Goal: Information Seeking & Learning: Compare options

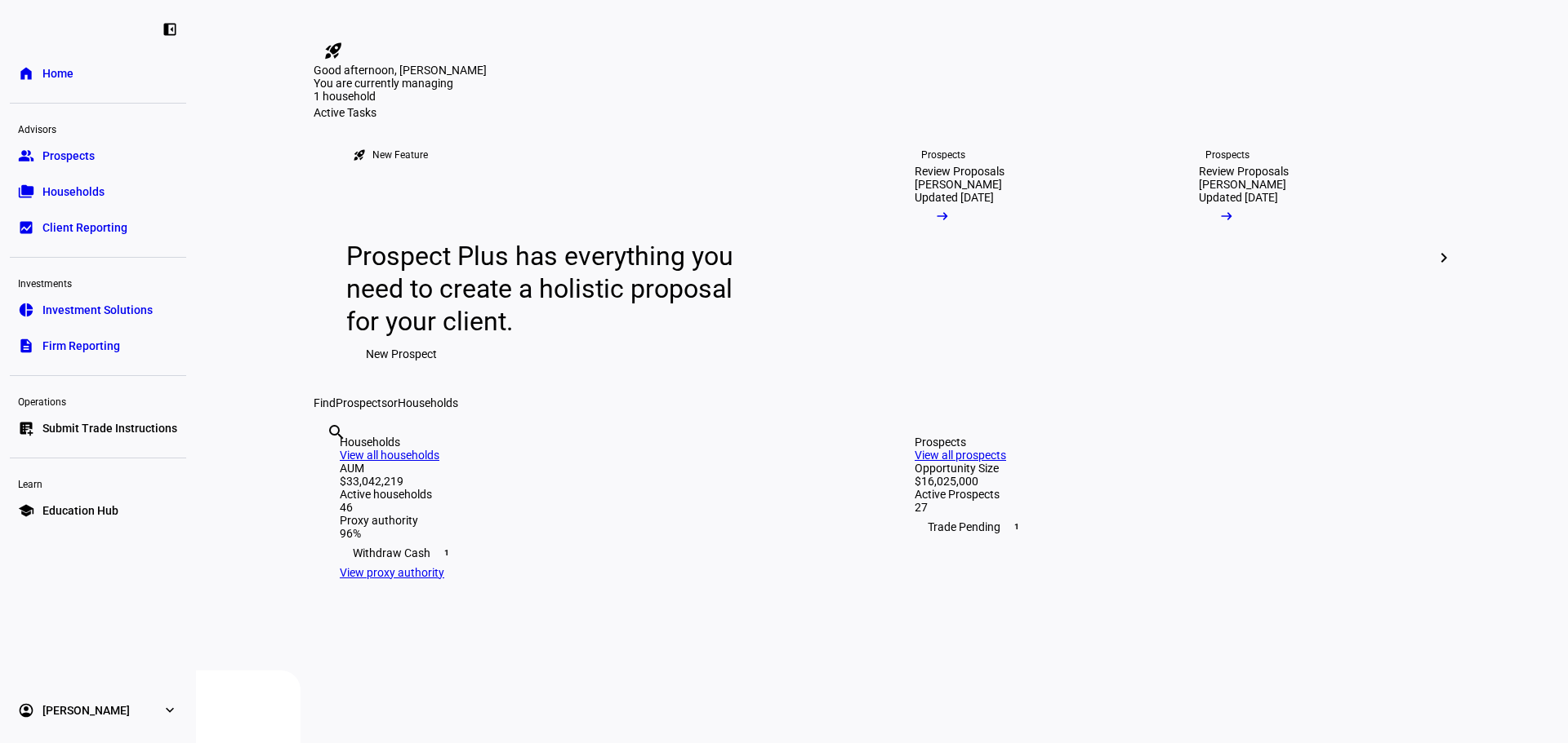
click at [1436, 268] on mat-icon "chevron_right" at bounding box center [1443, 258] width 19 height 19
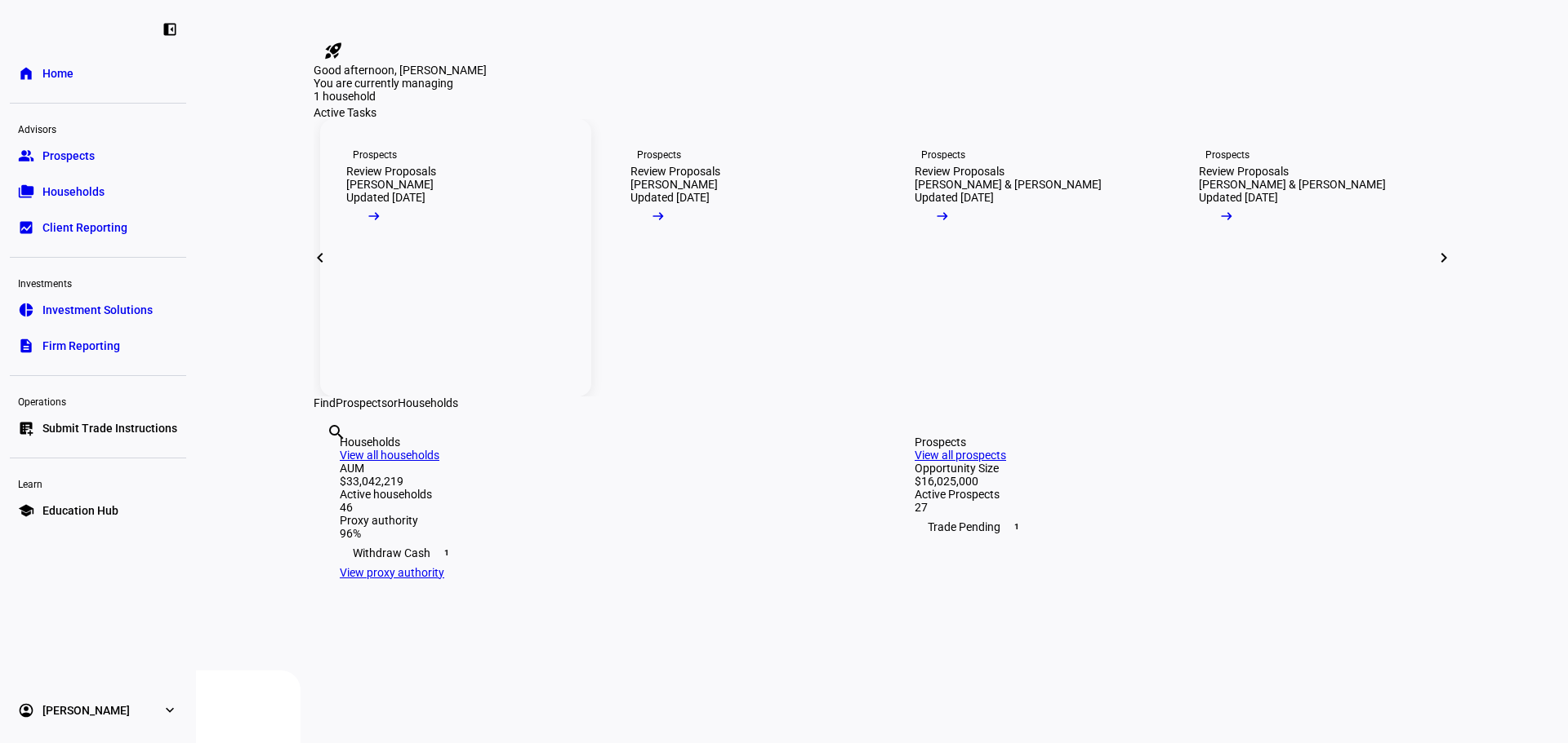
click at [368, 191] on div "[PERSON_NAME]" at bounding box center [389, 184] width 87 height 13
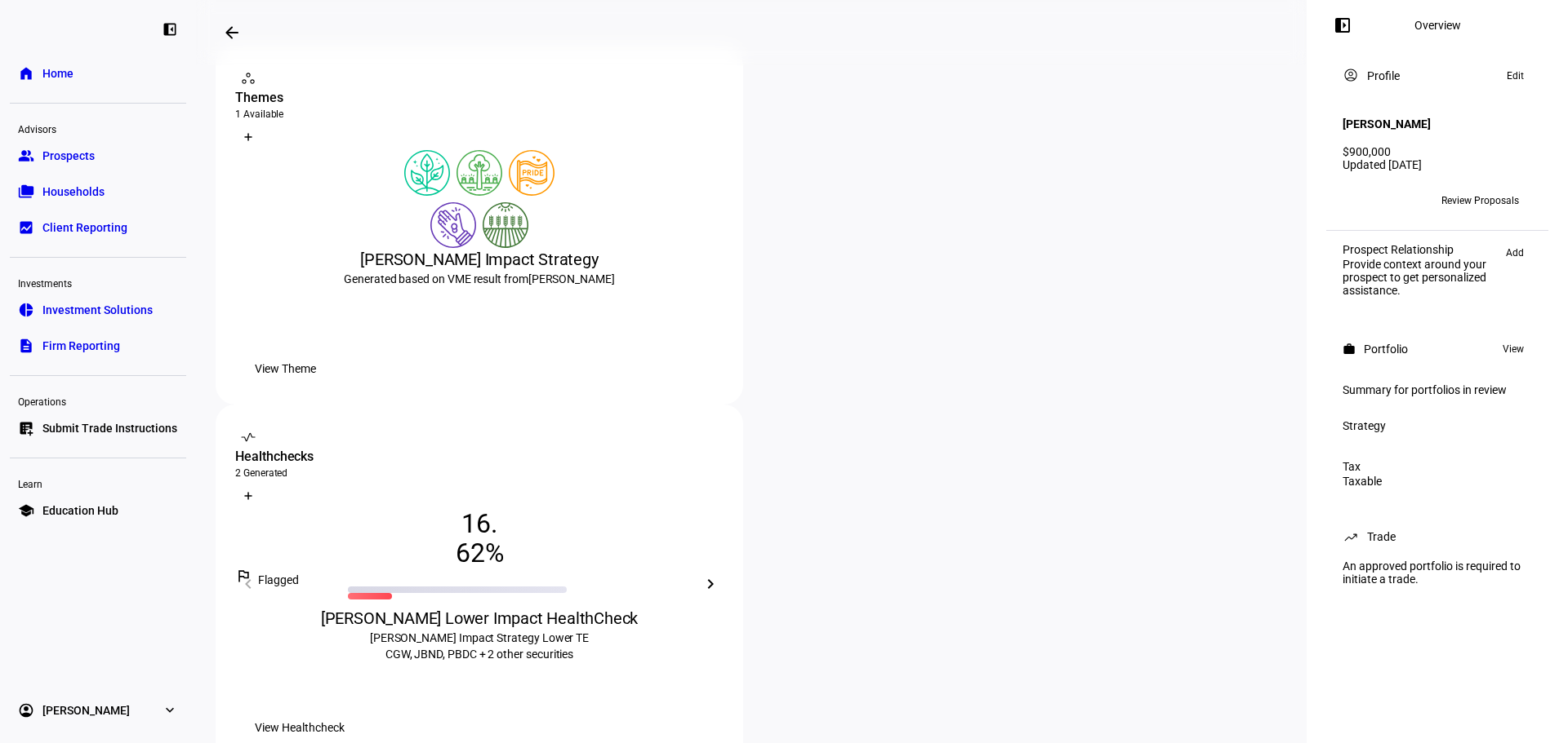
scroll to position [327, 0]
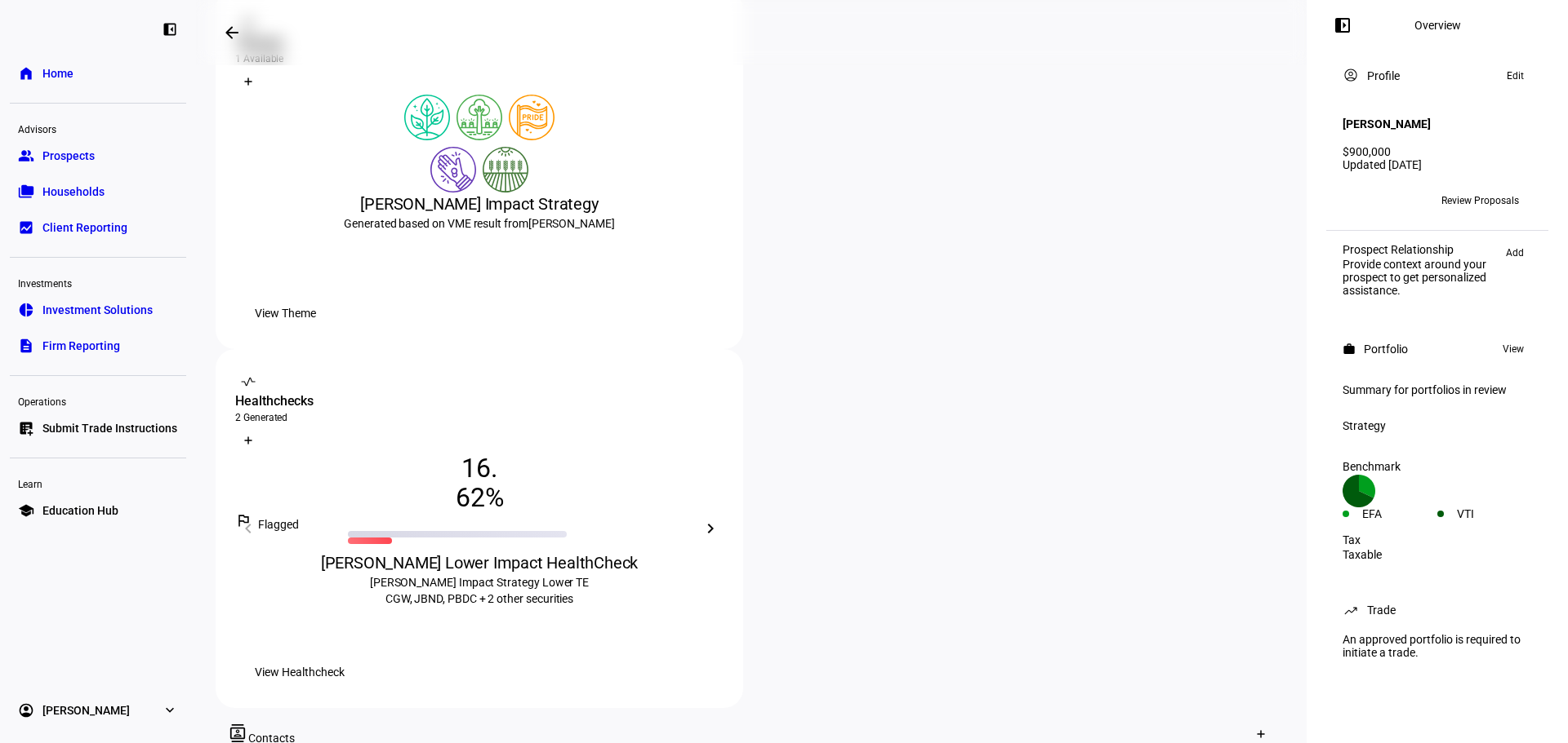
click at [345, 656] on span "View Healthcheck" at bounding box center [300, 672] width 90 height 33
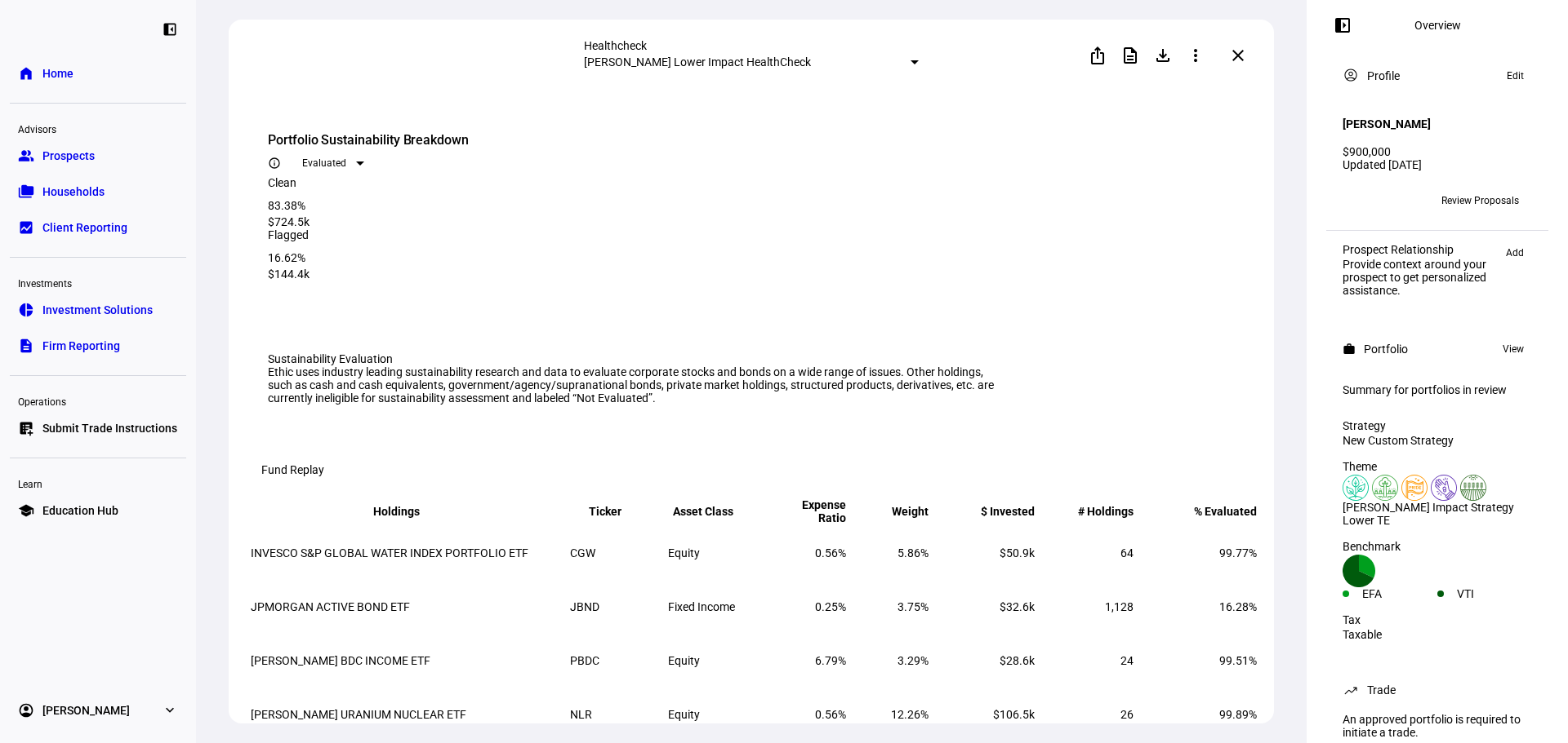
click at [172, 24] on eth-mat-symbol "left_panel_close" at bounding box center [169, 29] width 16 height 16
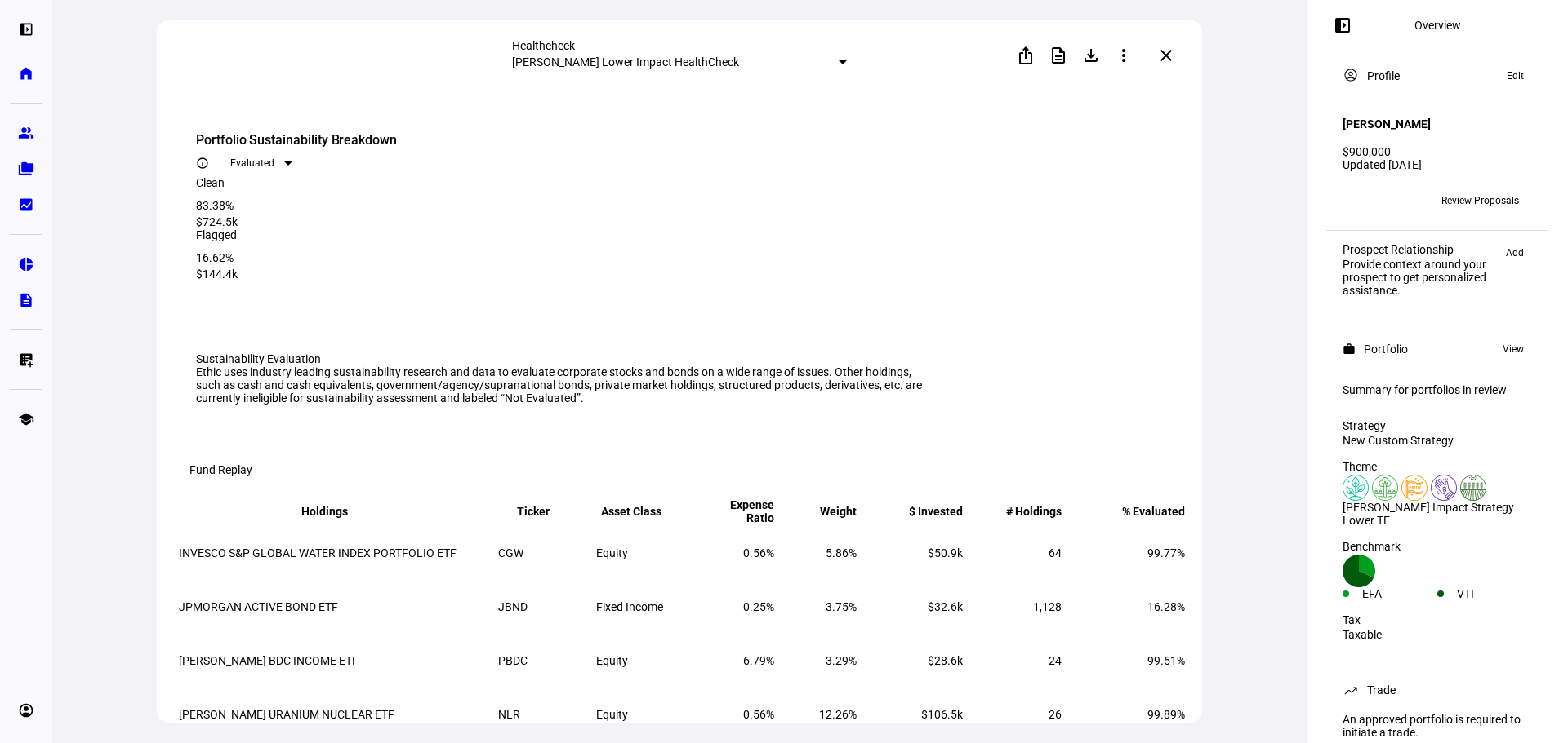
click at [1176, 54] on span at bounding box center [1166, 56] width 39 height 39
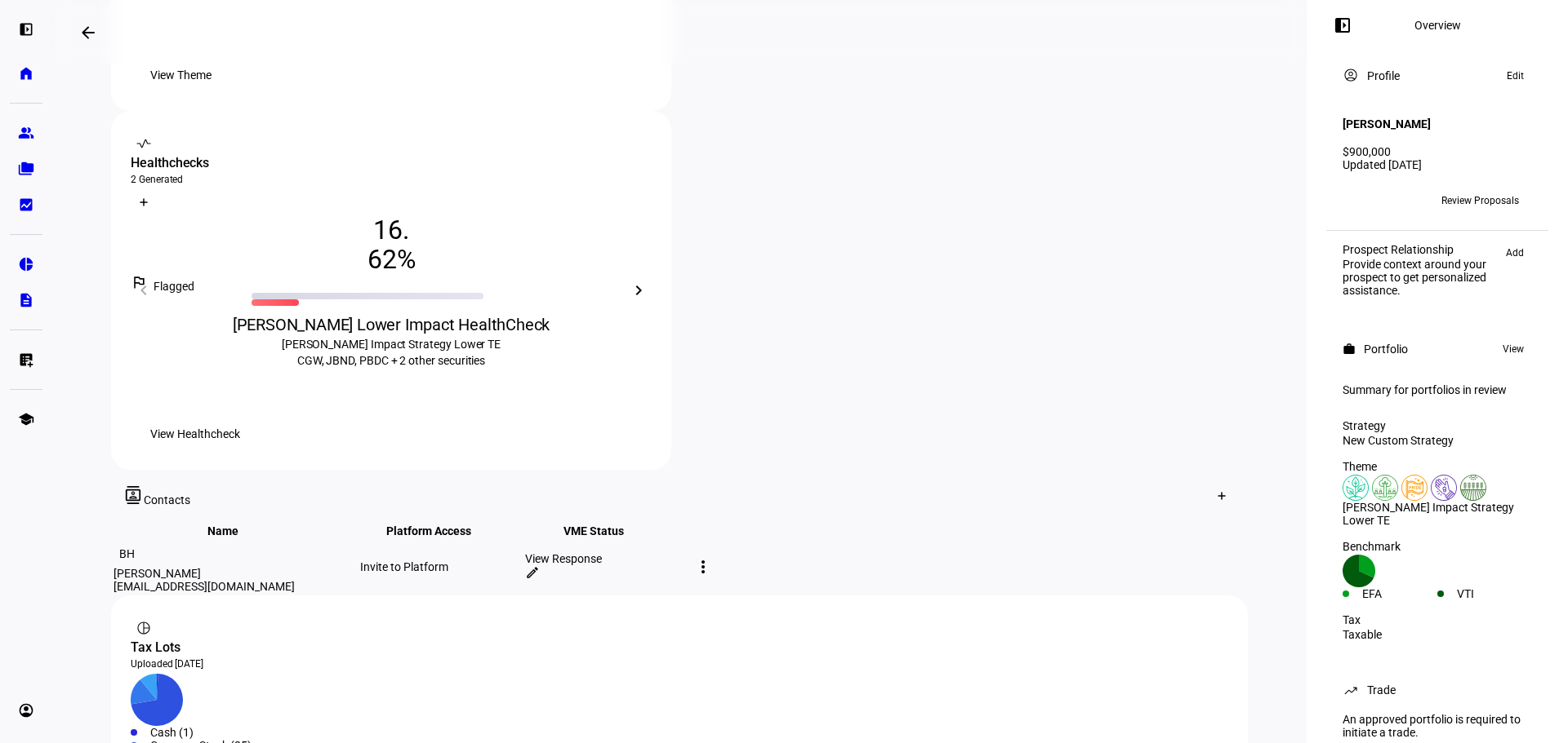
scroll to position [344, 0]
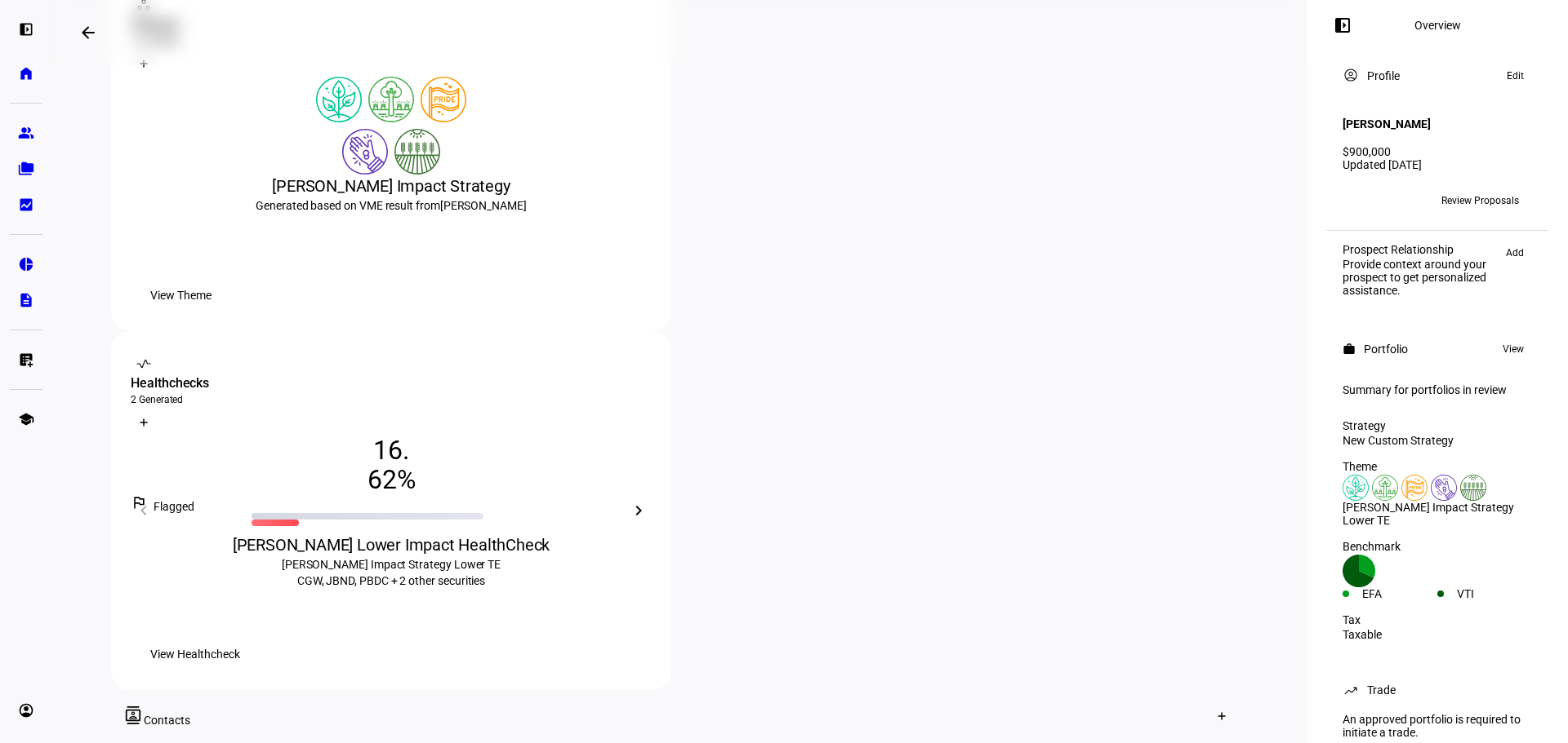
click at [240, 638] on span "View Healthcheck" at bounding box center [195, 654] width 90 height 33
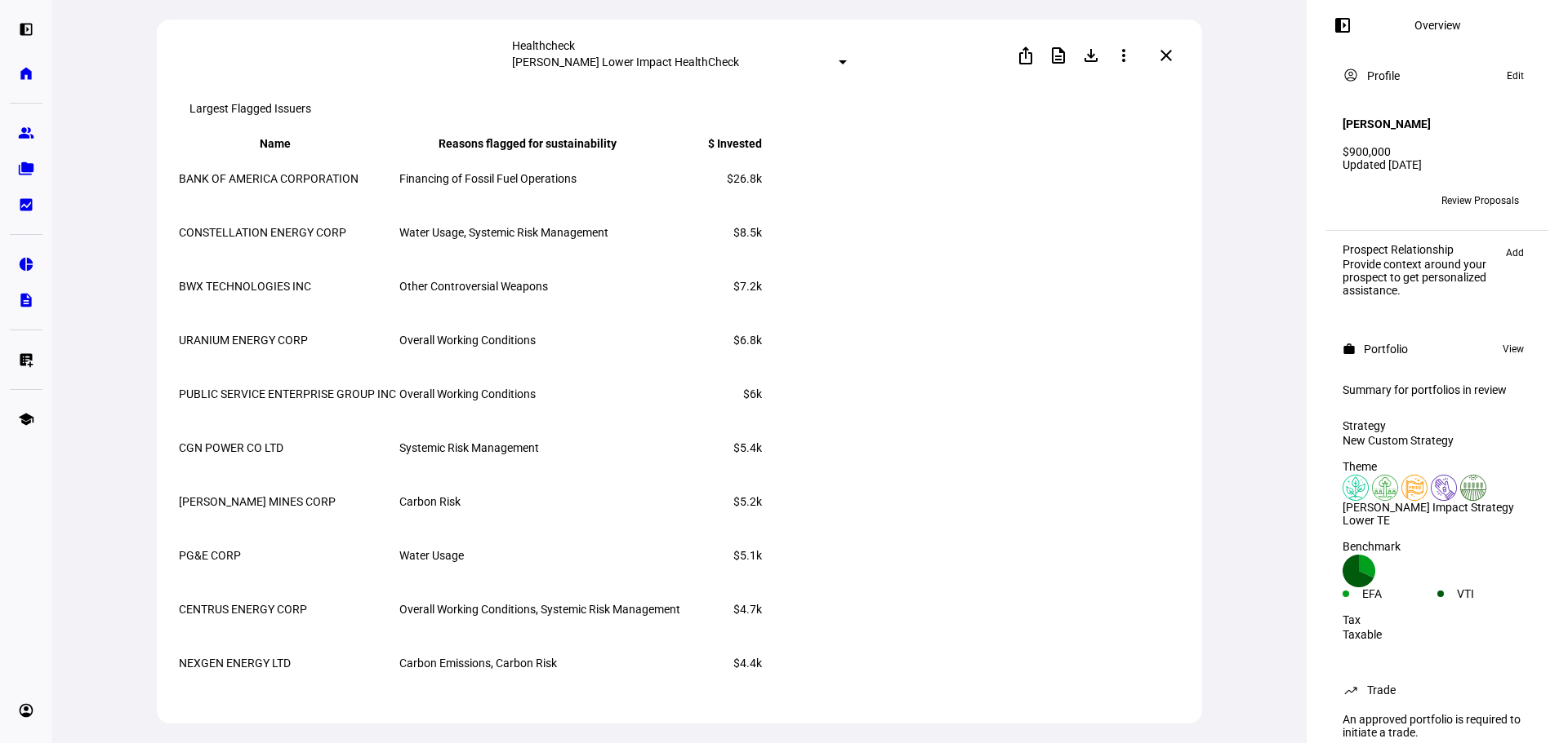
scroll to position [2720, 0]
click at [1168, 53] on mat-icon "close" at bounding box center [1166, 55] width 19 height 19
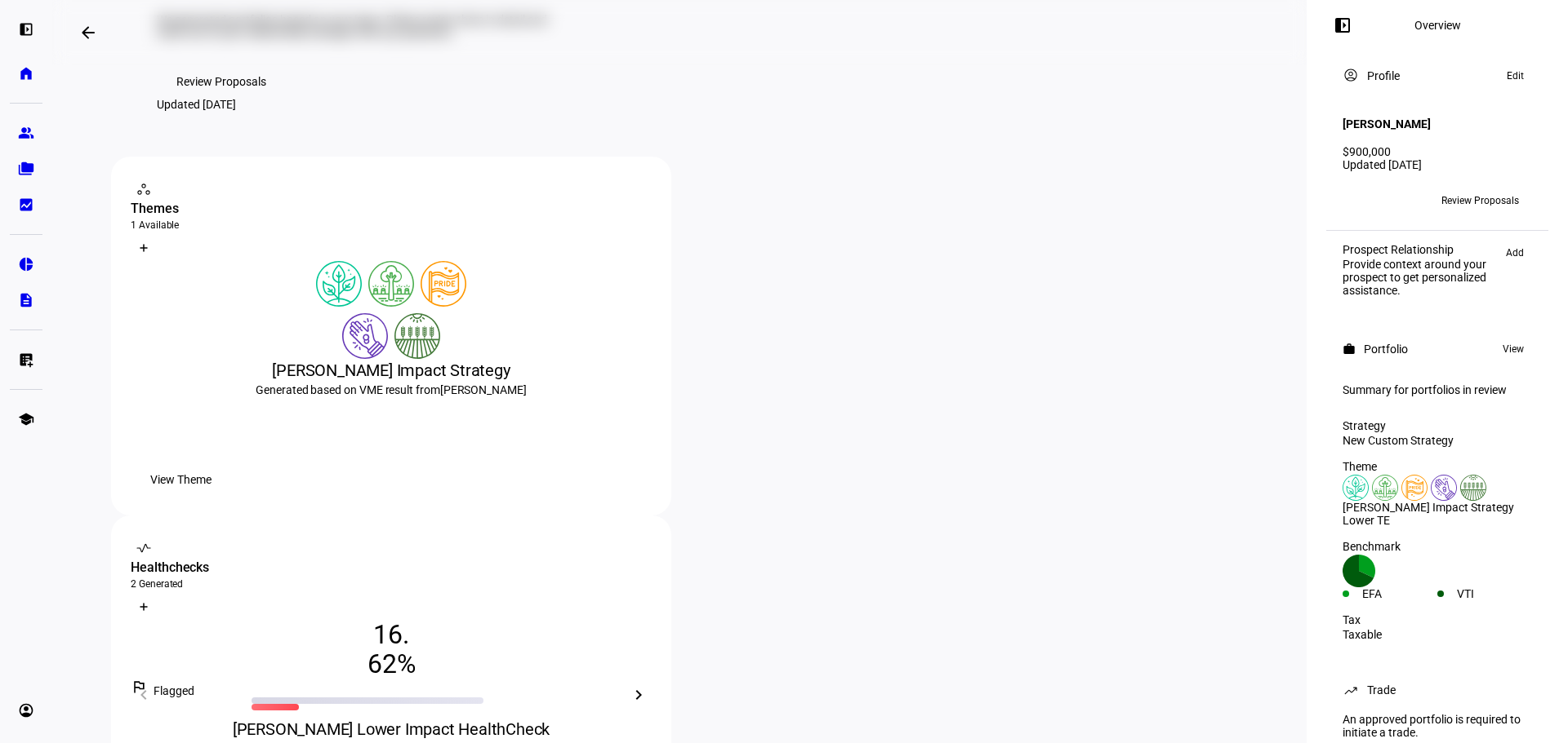
scroll to position [100, 0]
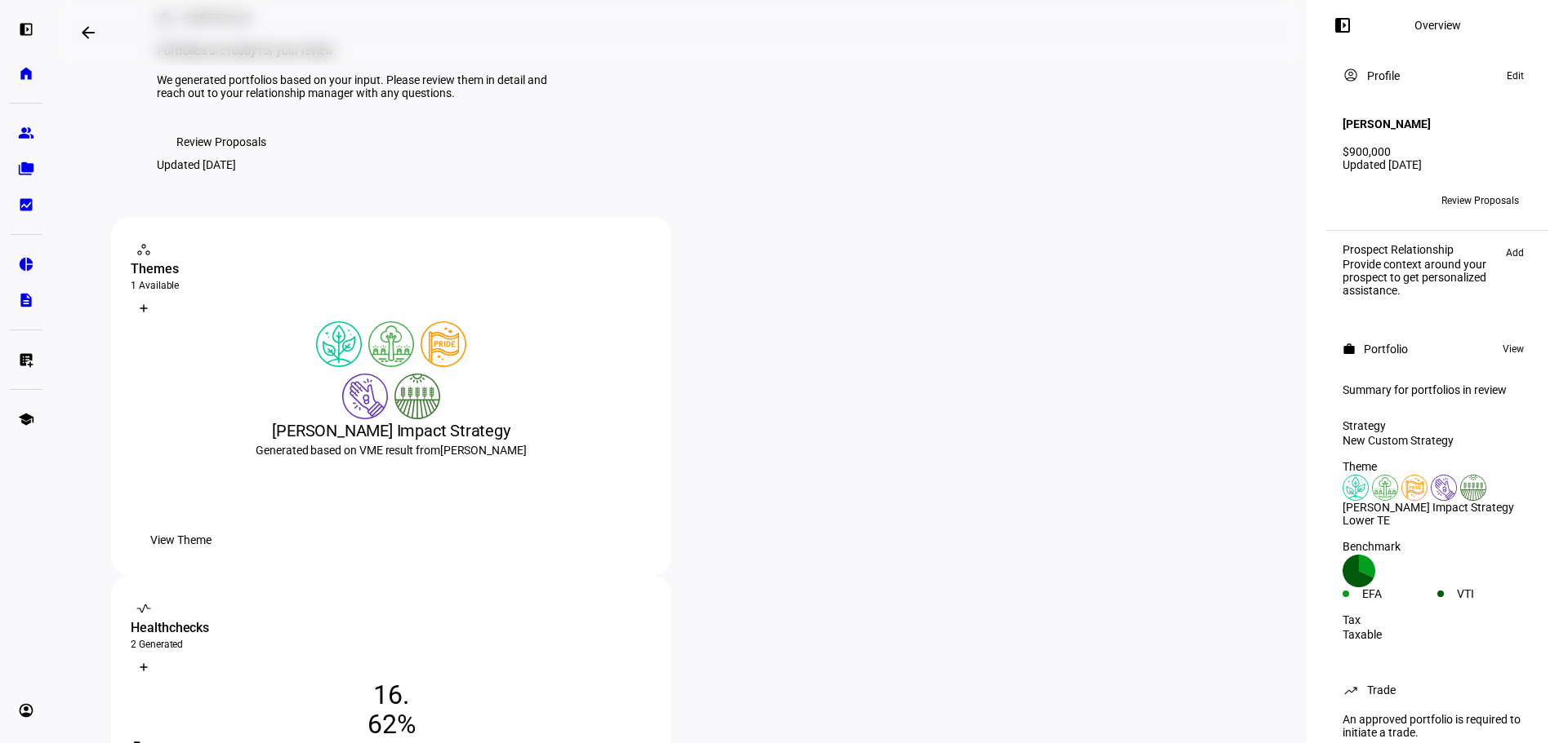
drag, startPoint x: 460, startPoint y: 458, endPoint x: 469, endPoint y: 456, distance: 9.2
click at [460, 420] on div at bounding box center [391, 397] width 521 height 46
click at [211, 556] on span "View Theme" at bounding box center [181, 540] width 61 height 33
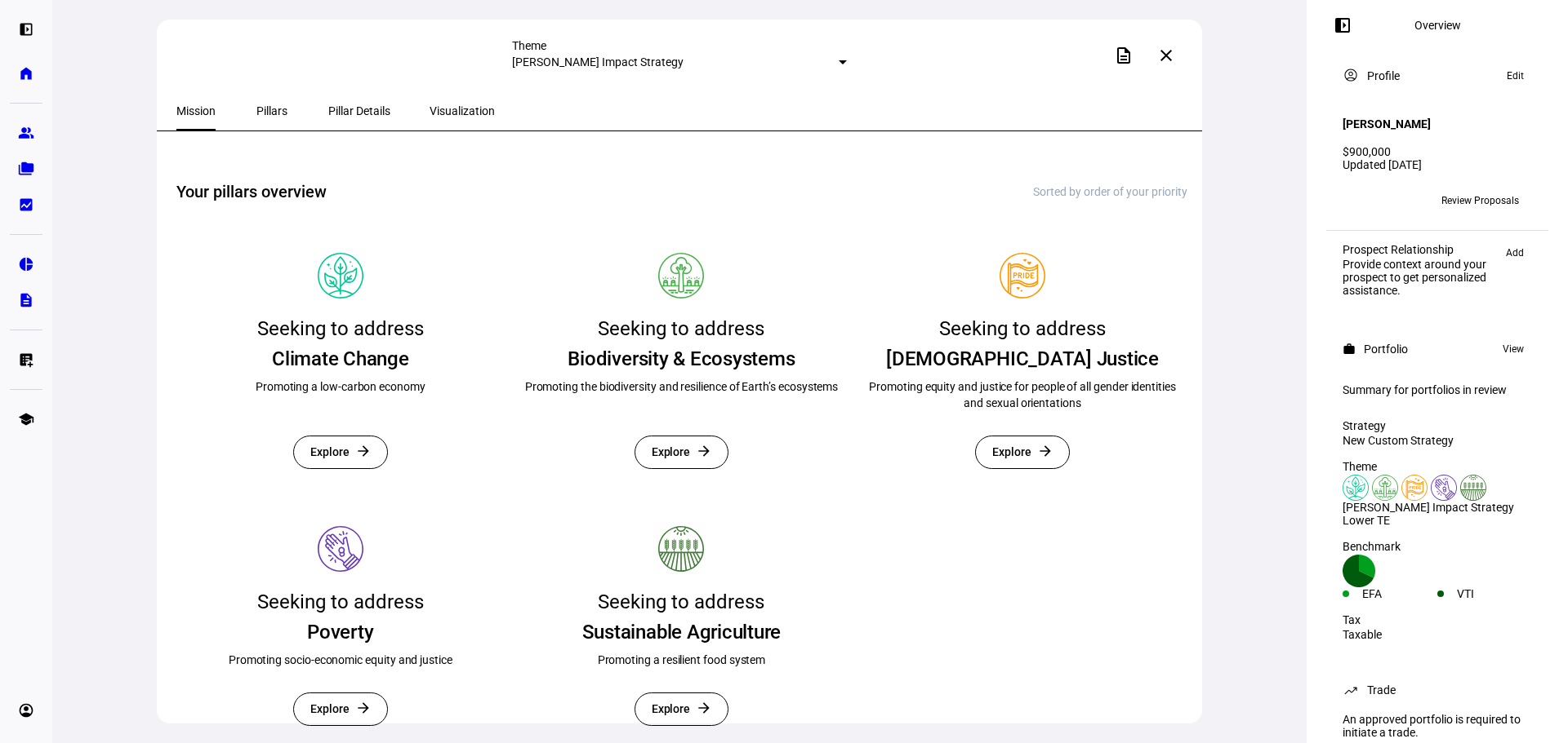
scroll to position [377, 0]
click at [1175, 57] on span at bounding box center [1166, 56] width 39 height 39
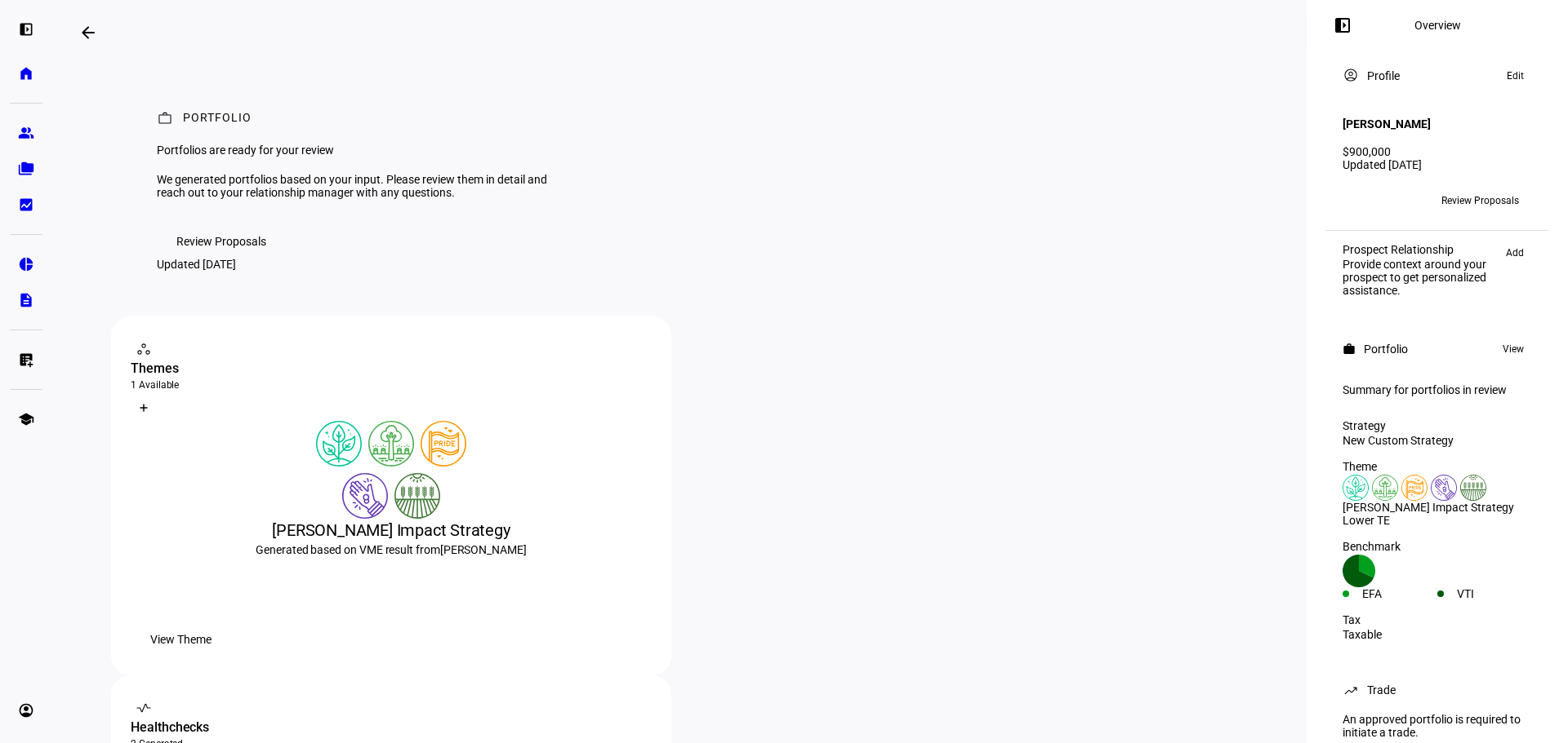
click at [207, 258] on span "Review Proposals" at bounding box center [221, 241] width 90 height 33
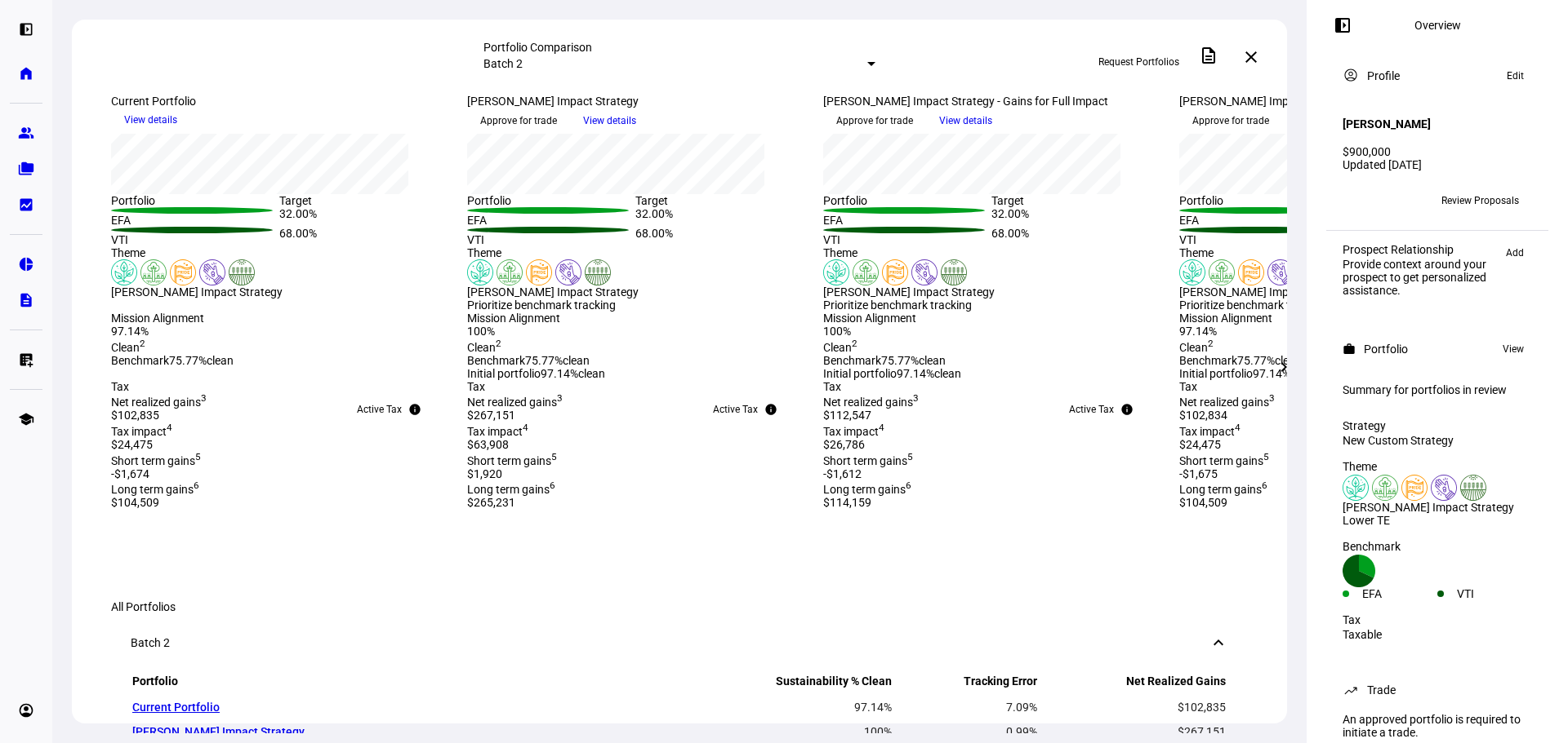
scroll to position [490, 0]
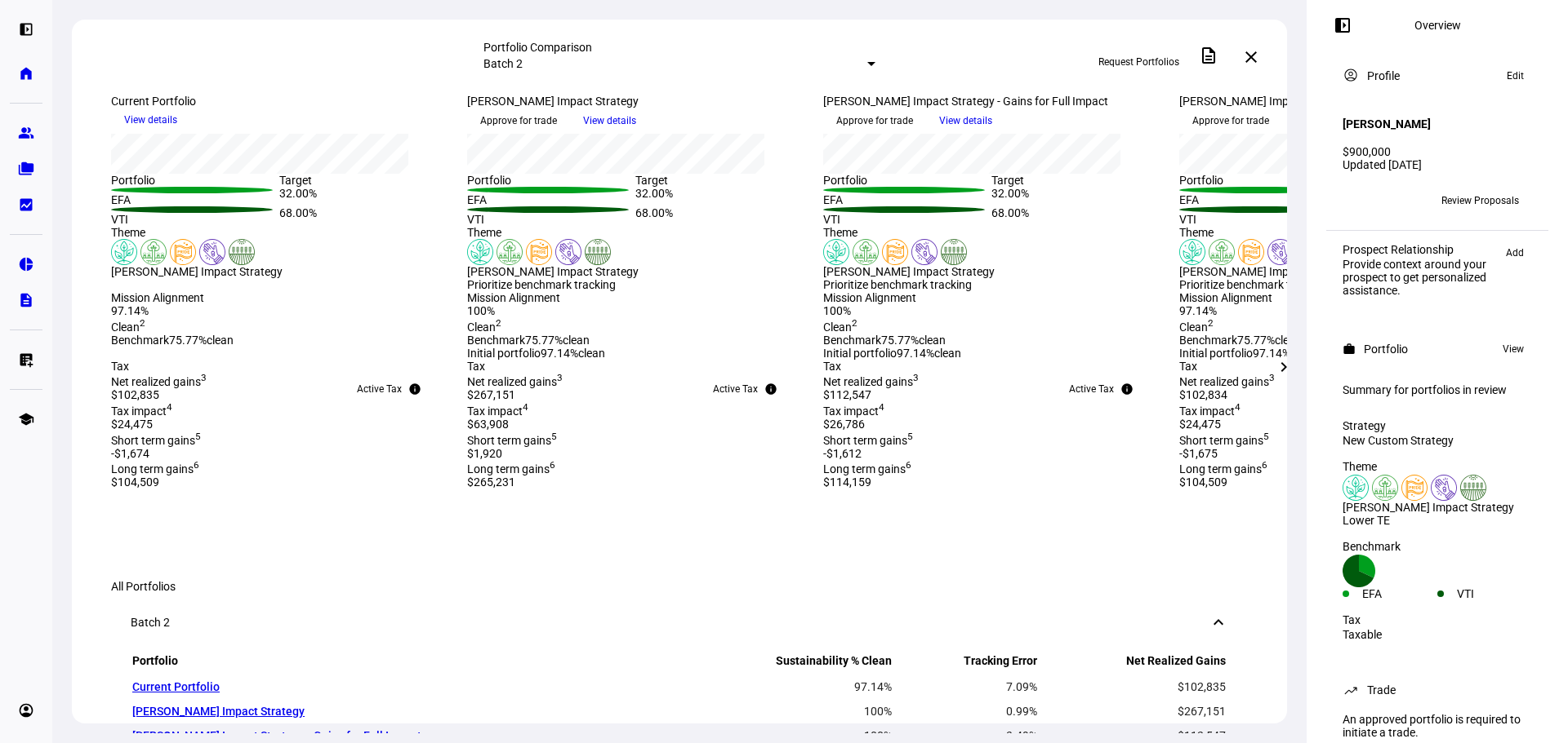
click at [1347, 25] on mat-icon "left_panel_open" at bounding box center [1342, 24] width 19 height 19
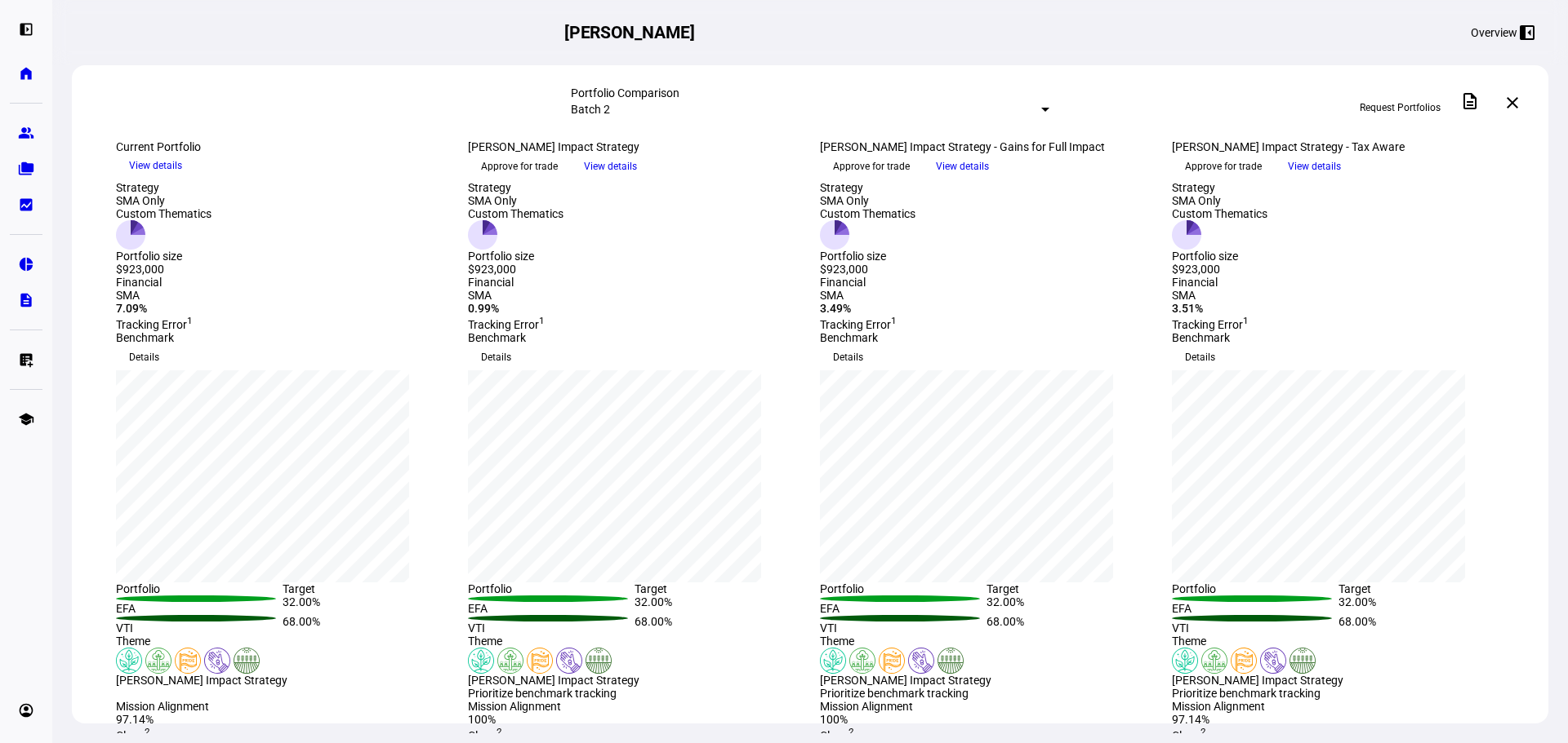
scroll to position [82, 0]
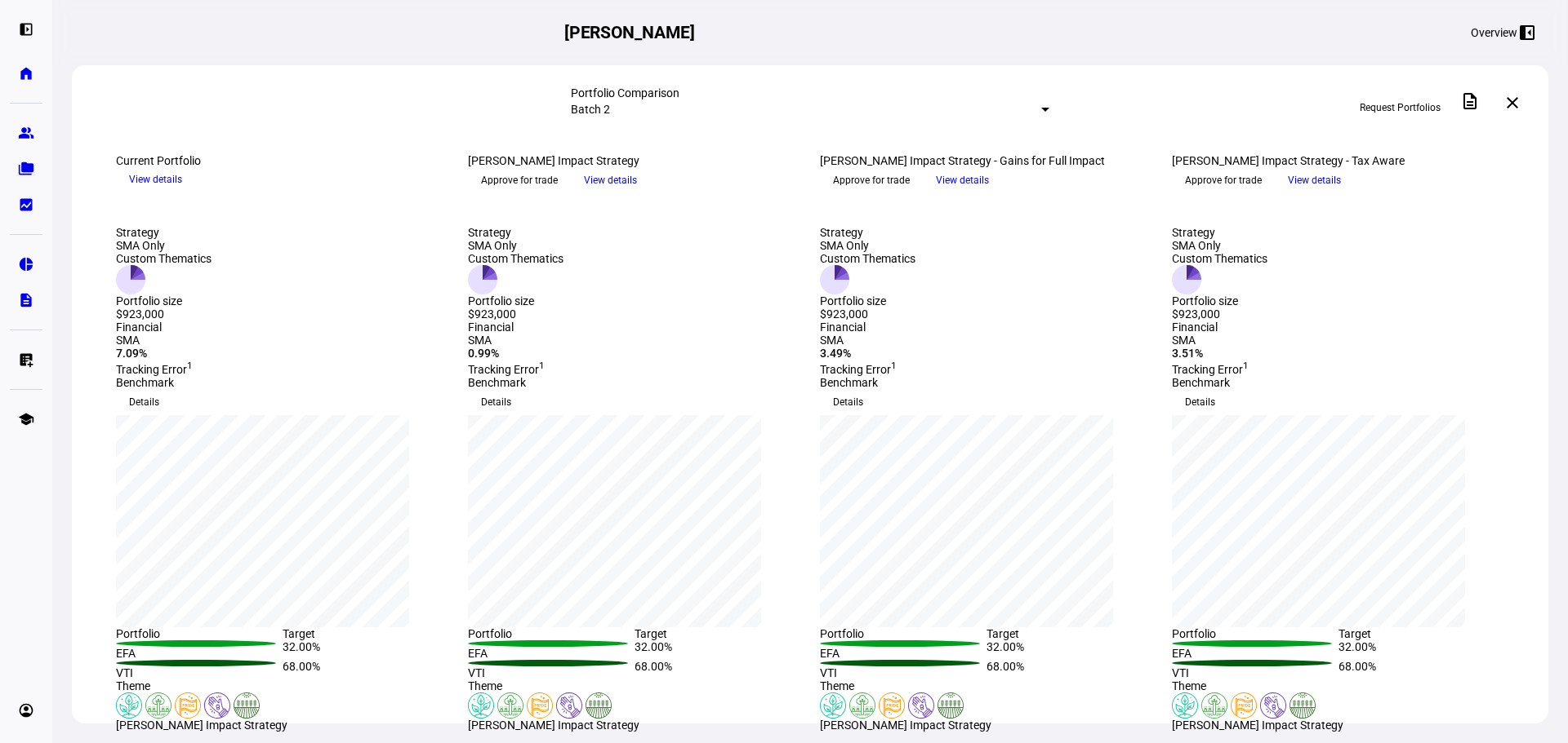
click at [637, 193] on span "View details" at bounding box center [610, 180] width 53 height 24
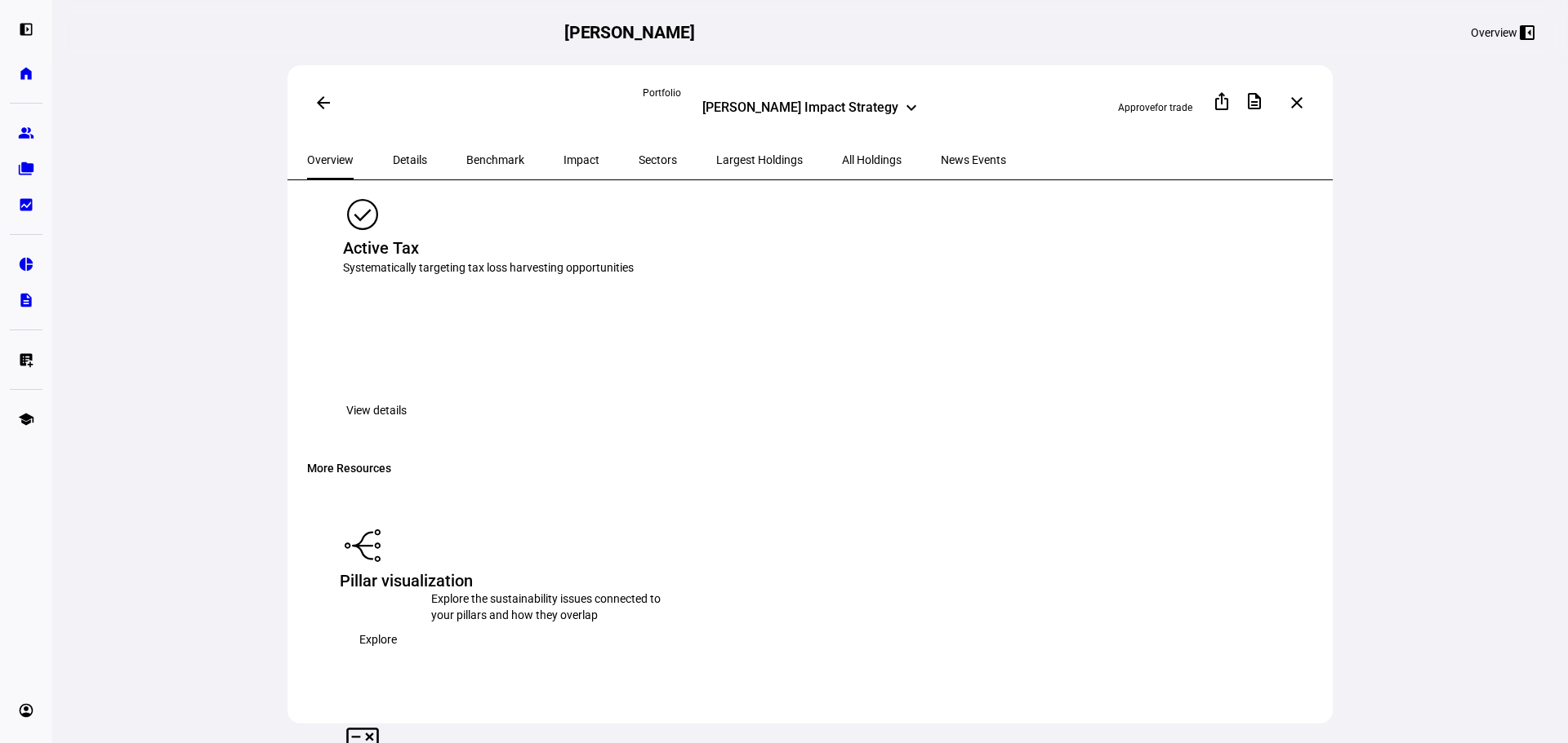
scroll to position [2153, 0]
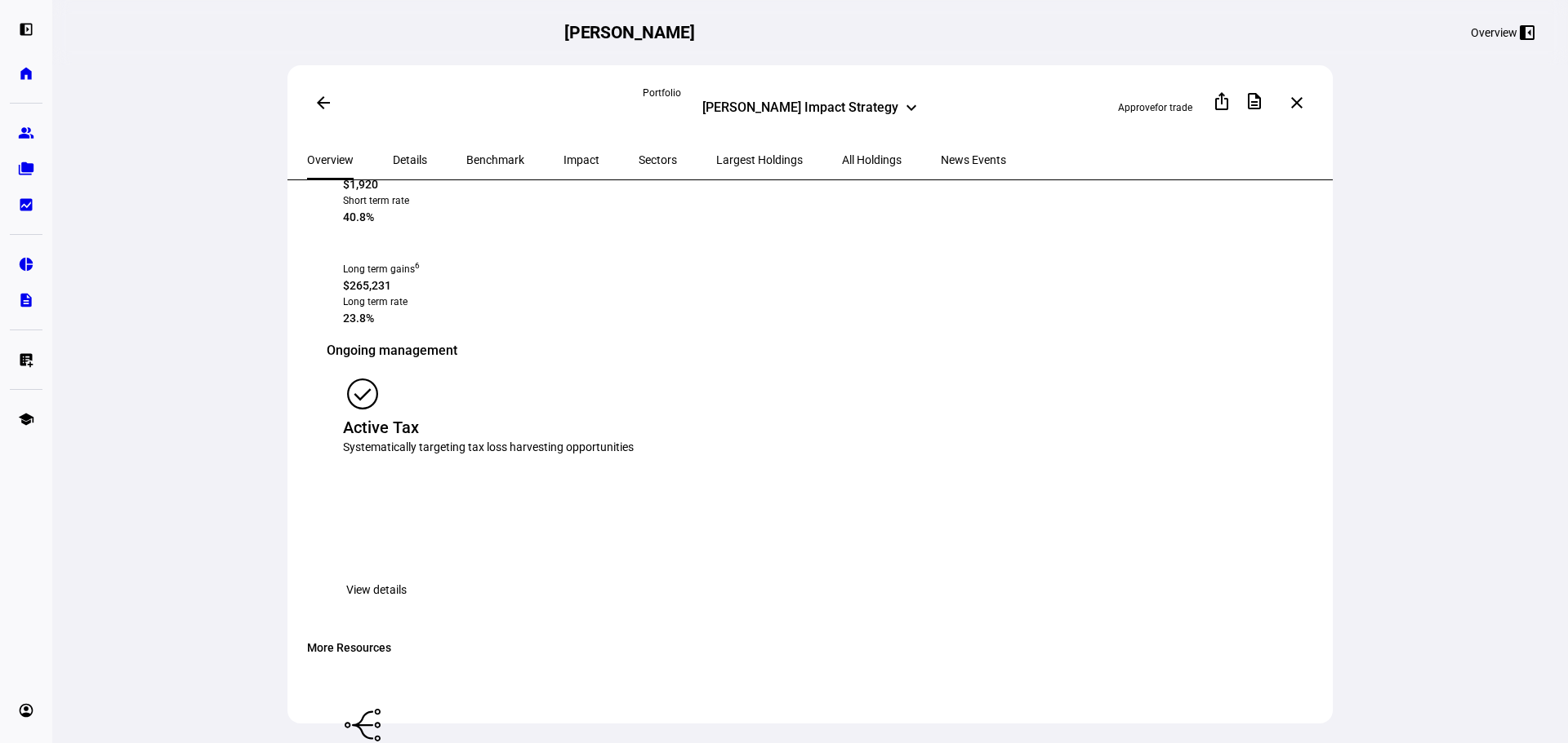
click at [716, 168] on span "Largest Holdings" at bounding box center [760, 160] width 86 height 39
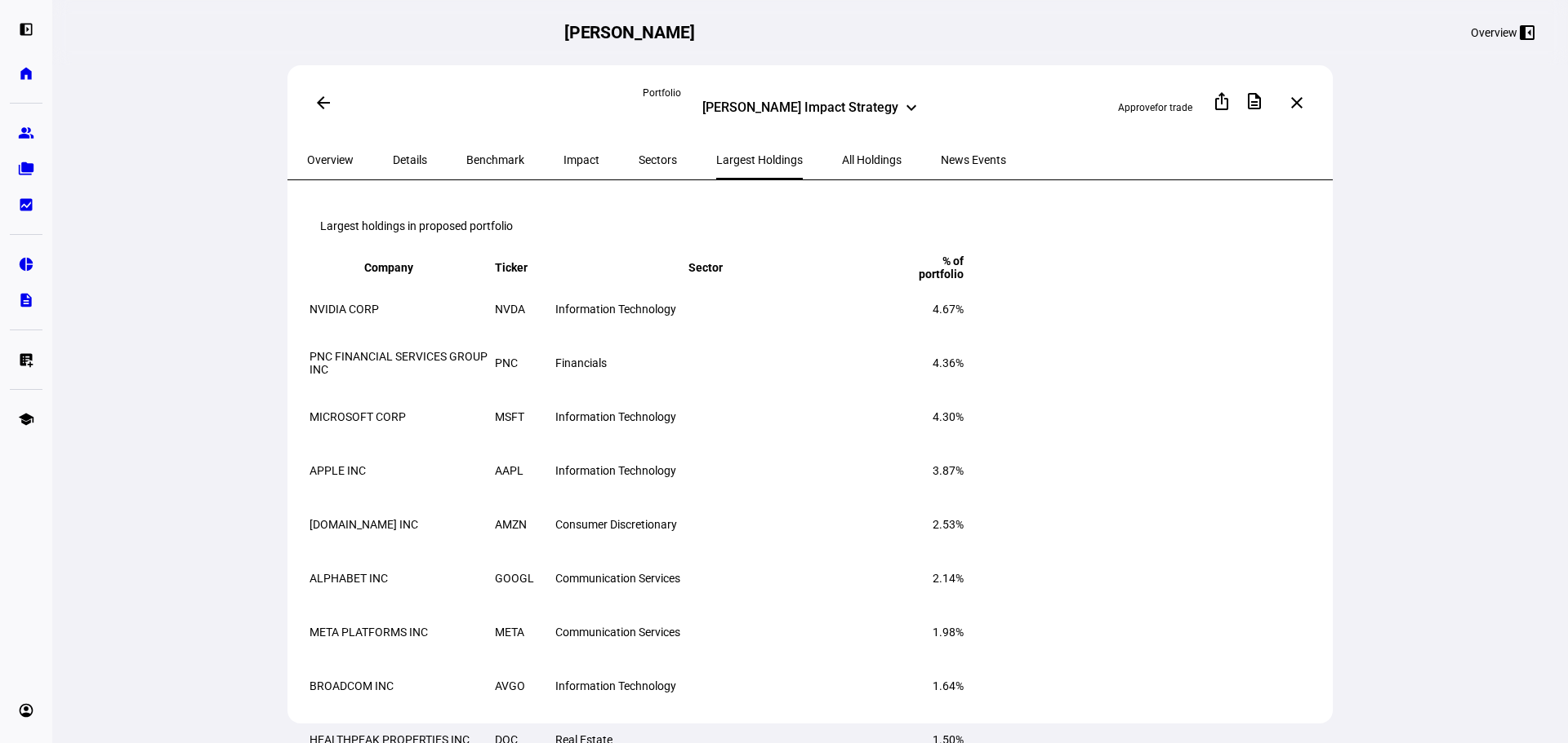
click at [841, 158] on span "All Holdings" at bounding box center [871, 160] width 60 height 12
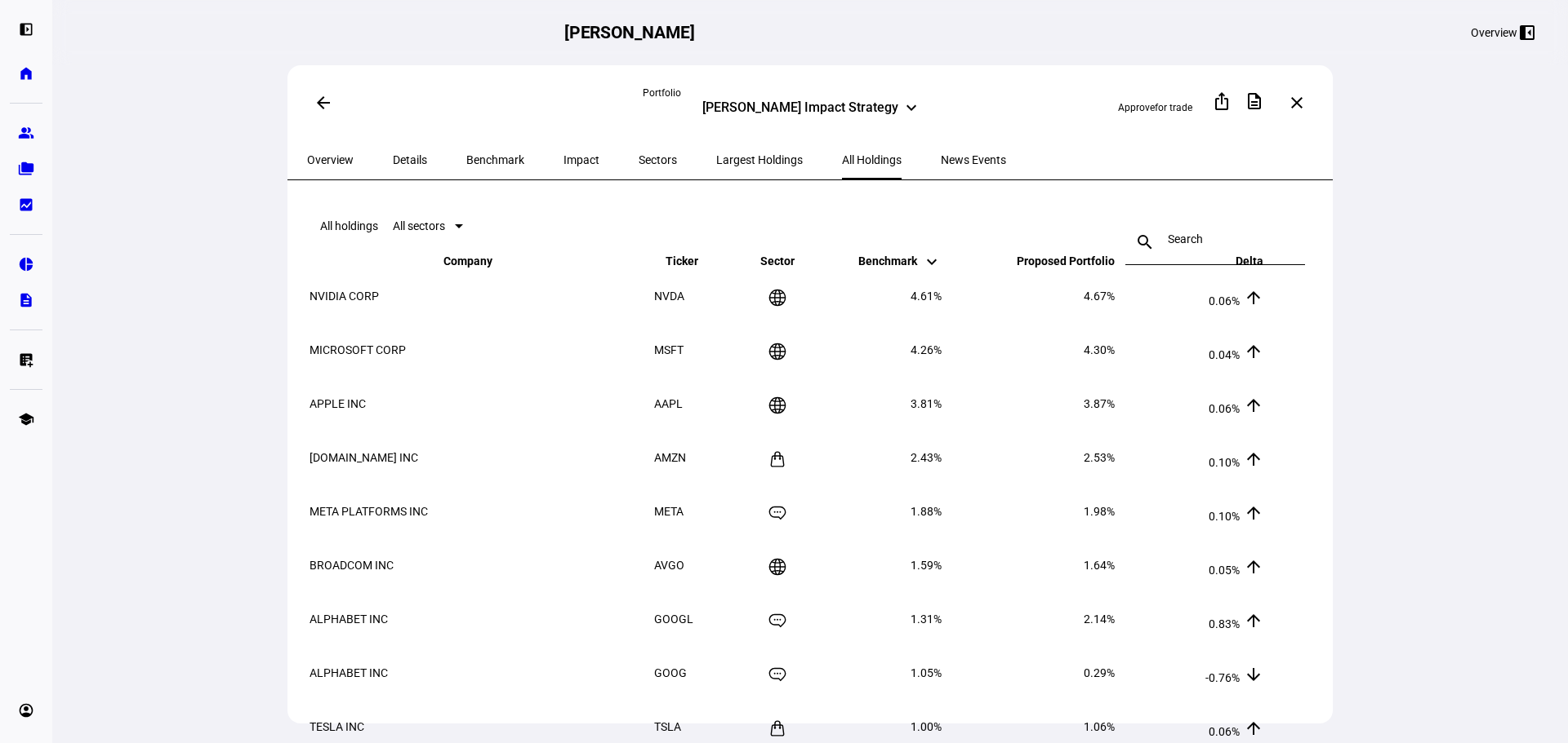
click at [716, 155] on span "Largest Holdings" at bounding box center [760, 160] width 86 height 12
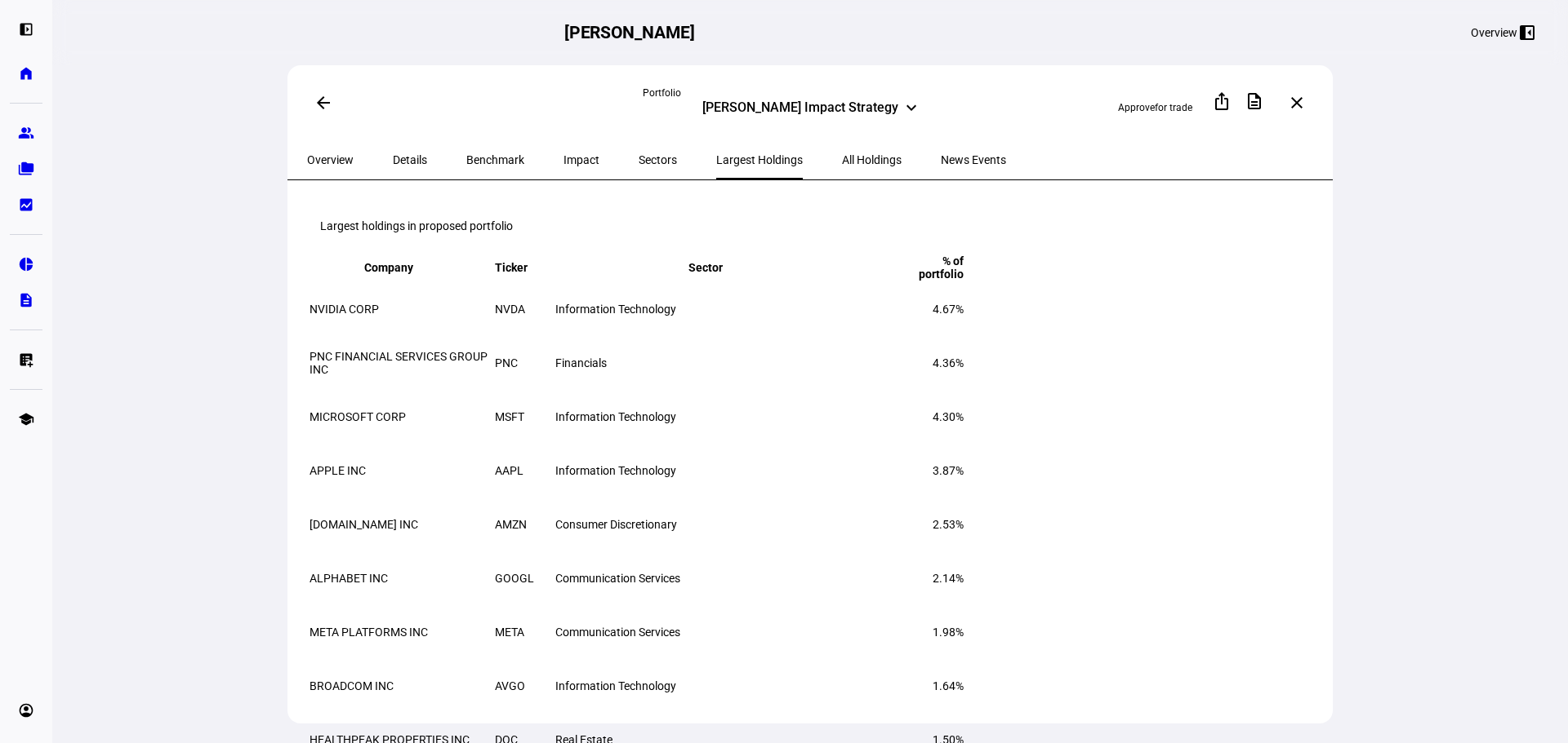
click at [639, 155] on span "Sectors" at bounding box center [657, 160] width 38 height 12
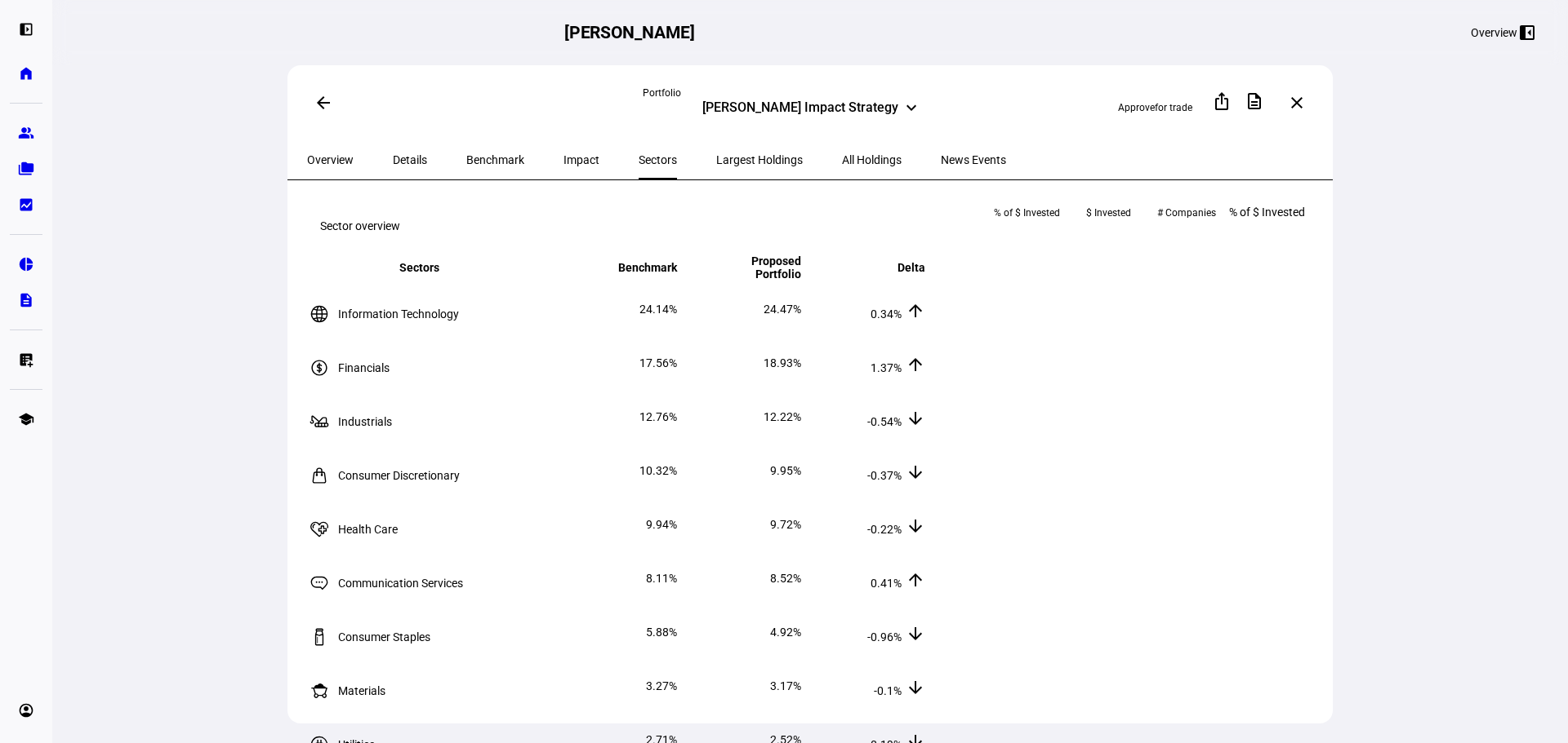
click at [492, 155] on span "Benchmark" at bounding box center [495, 160] width 58 height 12
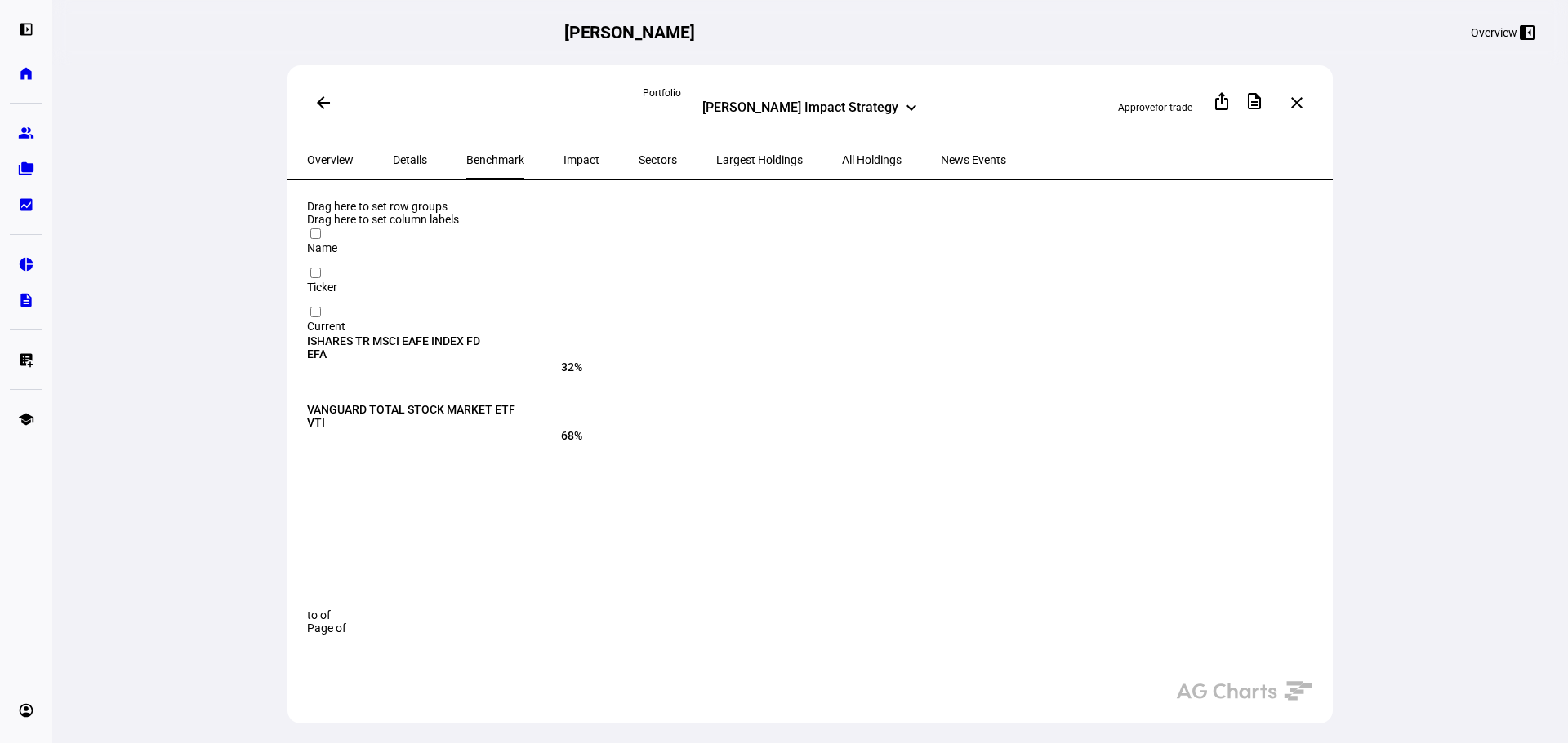
click at [822, 150] on div "All Holdings" at bounding box center [871, 160] width 99 height 39
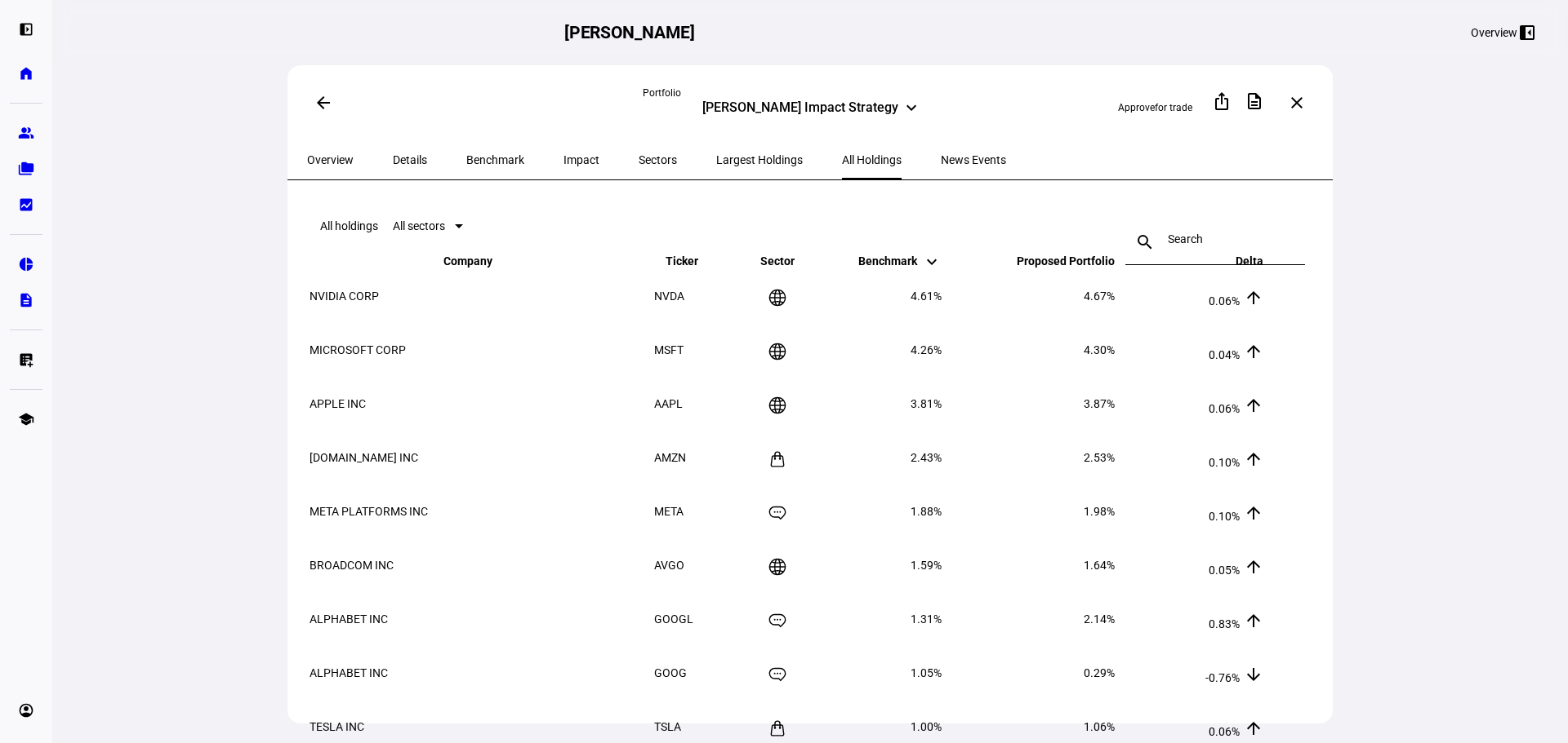
click at [726, 155] on span "Largest Holdings" at bounding box center [760, 160] width 86 height 12
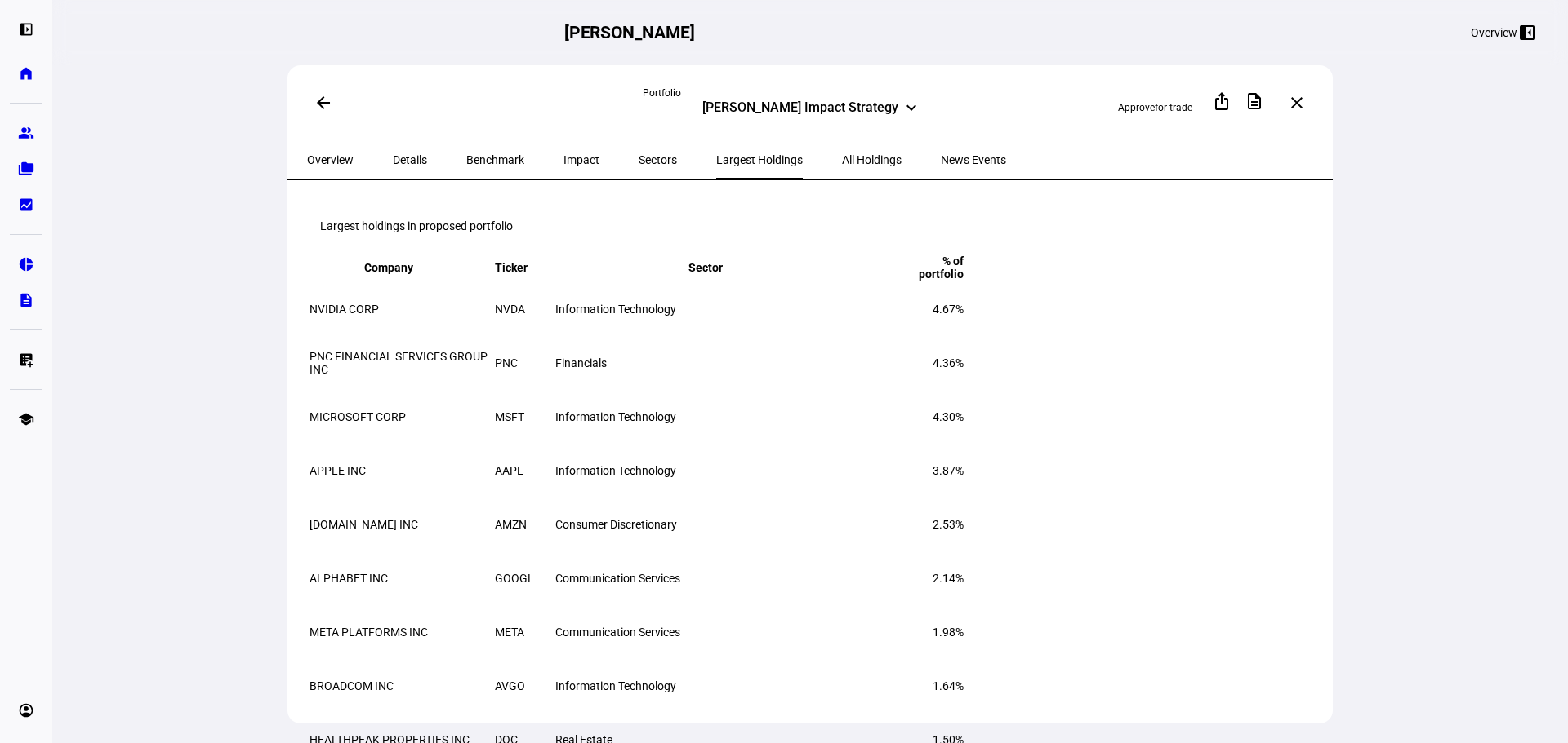
click at [564, 158] on span "Impact" at bounding box center [581, 160] width 36 height 12
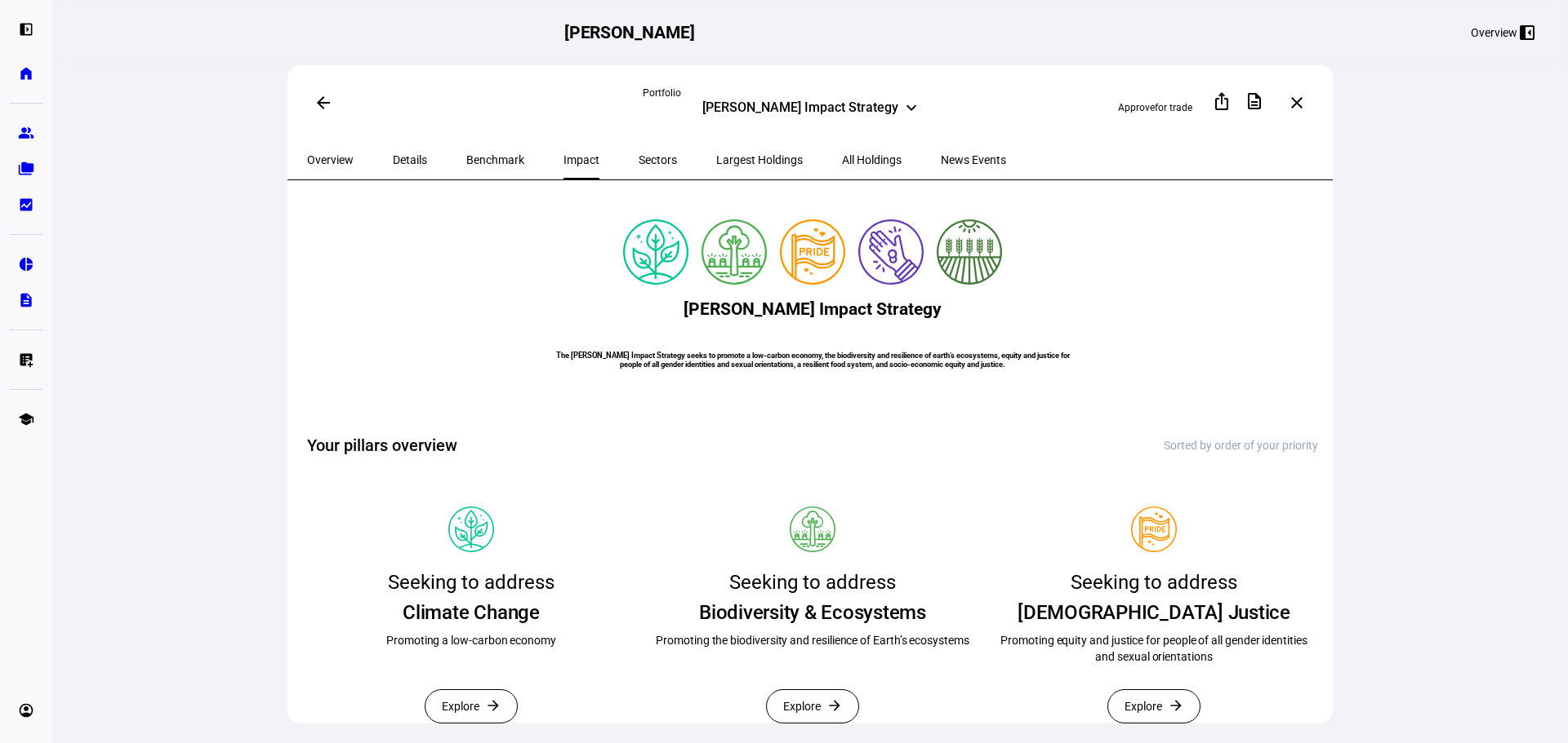
click at [471, 156] on span "Benchmark" at bounding box center [495, 160] width 58 height 12
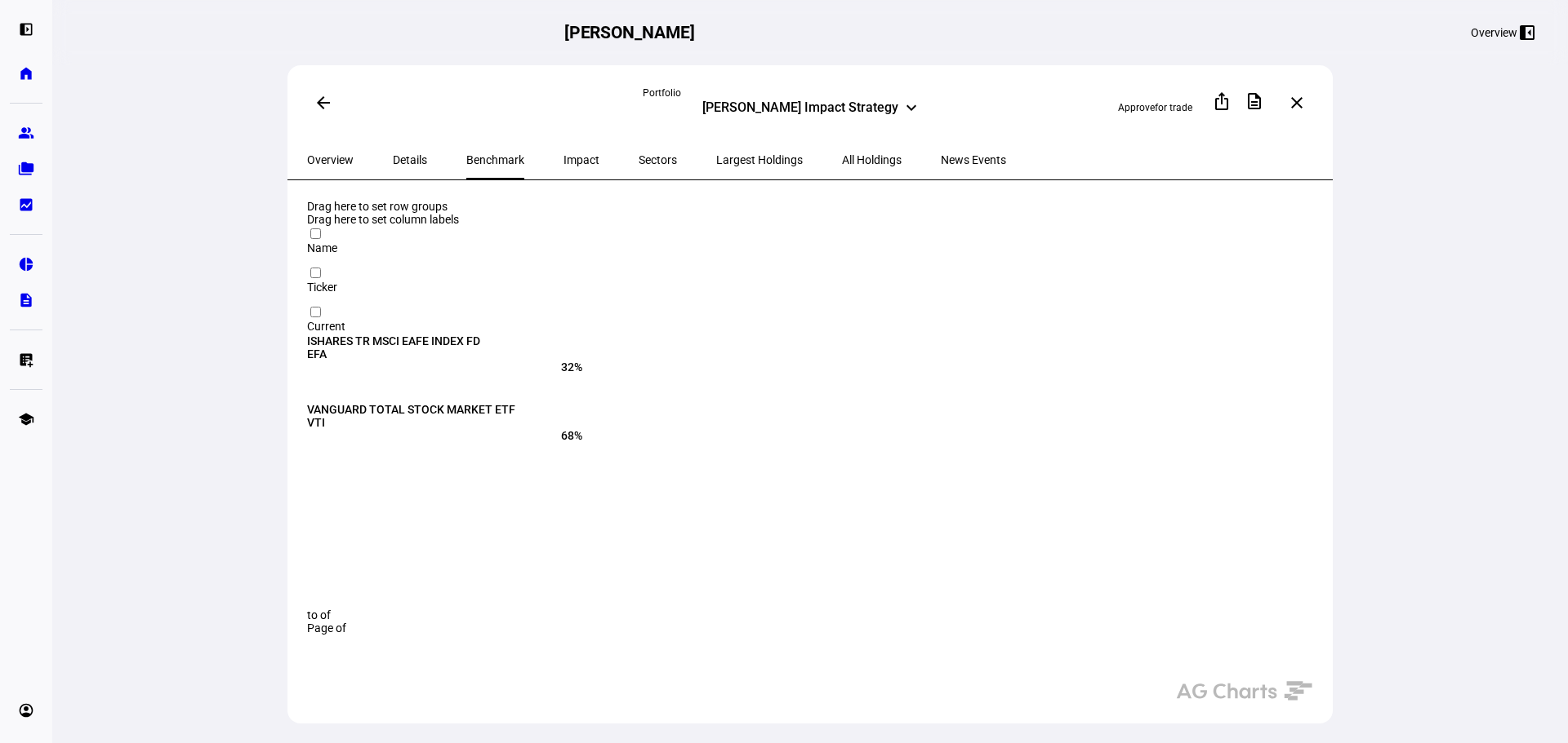
click at [564, 158] on span "Impact" at bounding box center [581, 160] width 36 height 12
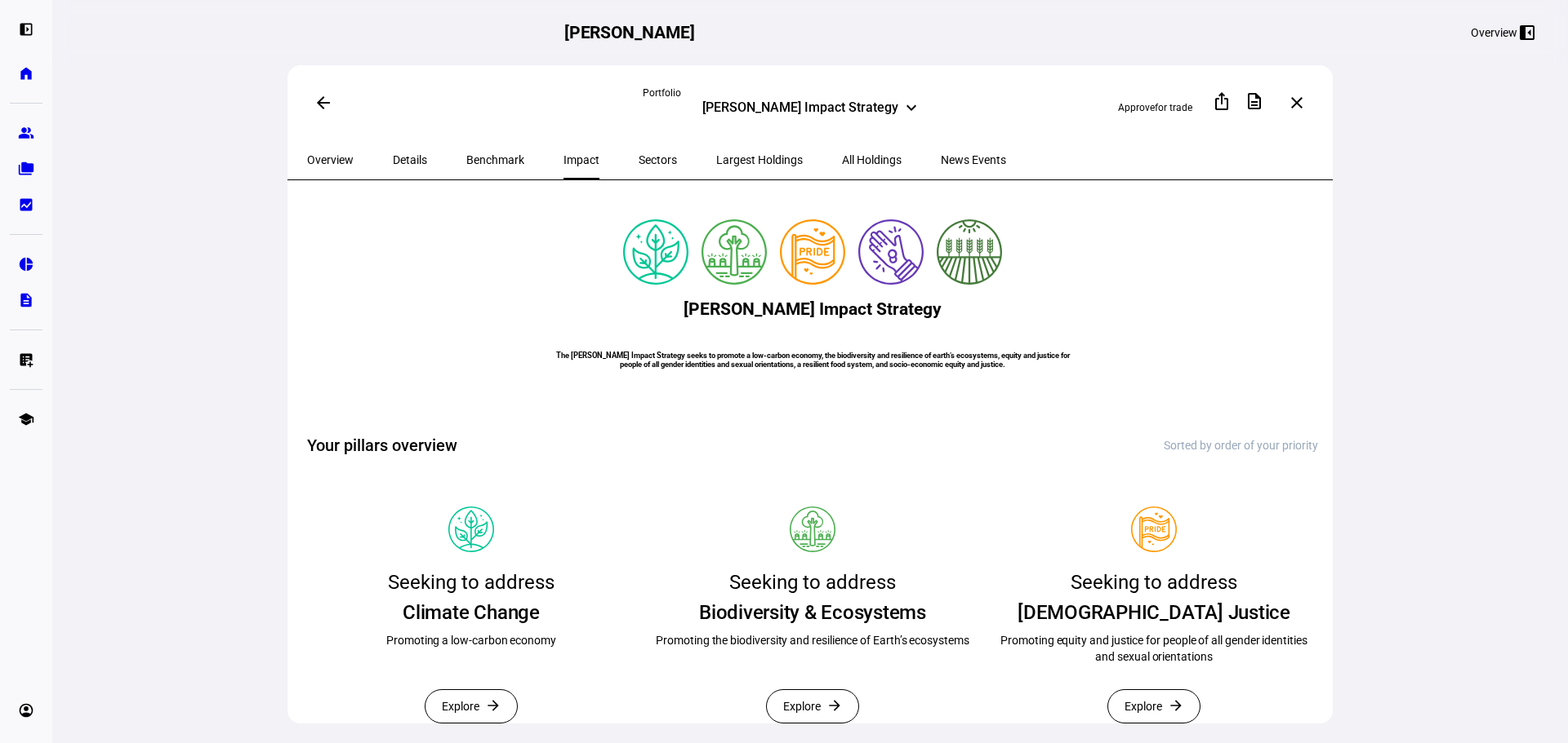
click at [377, 155] on div "Details" at bounding box center [410, 160] width 74 height 39
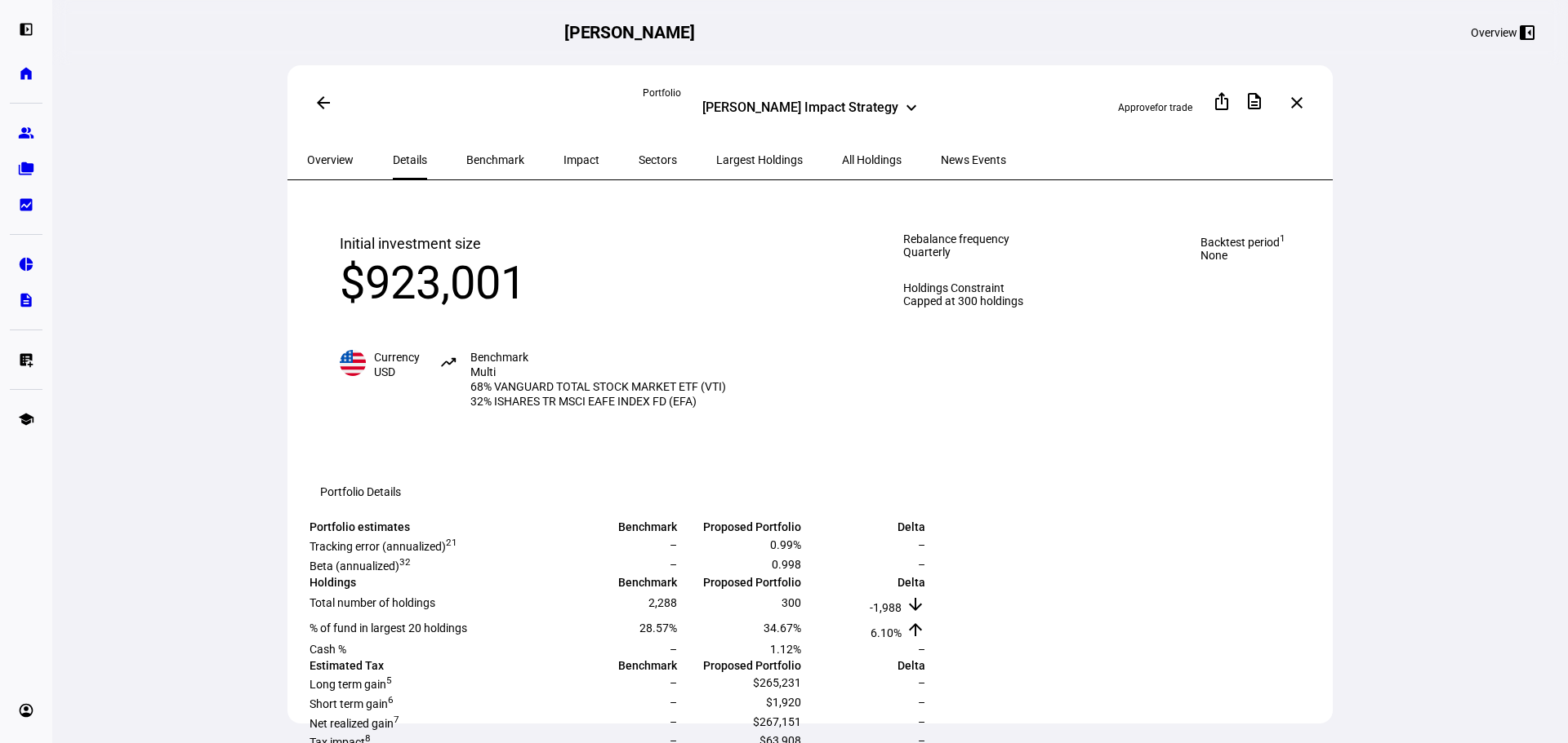
click at [493, 155] on span "Benchmark" at bounding box center [495, 160] width 58 height 12
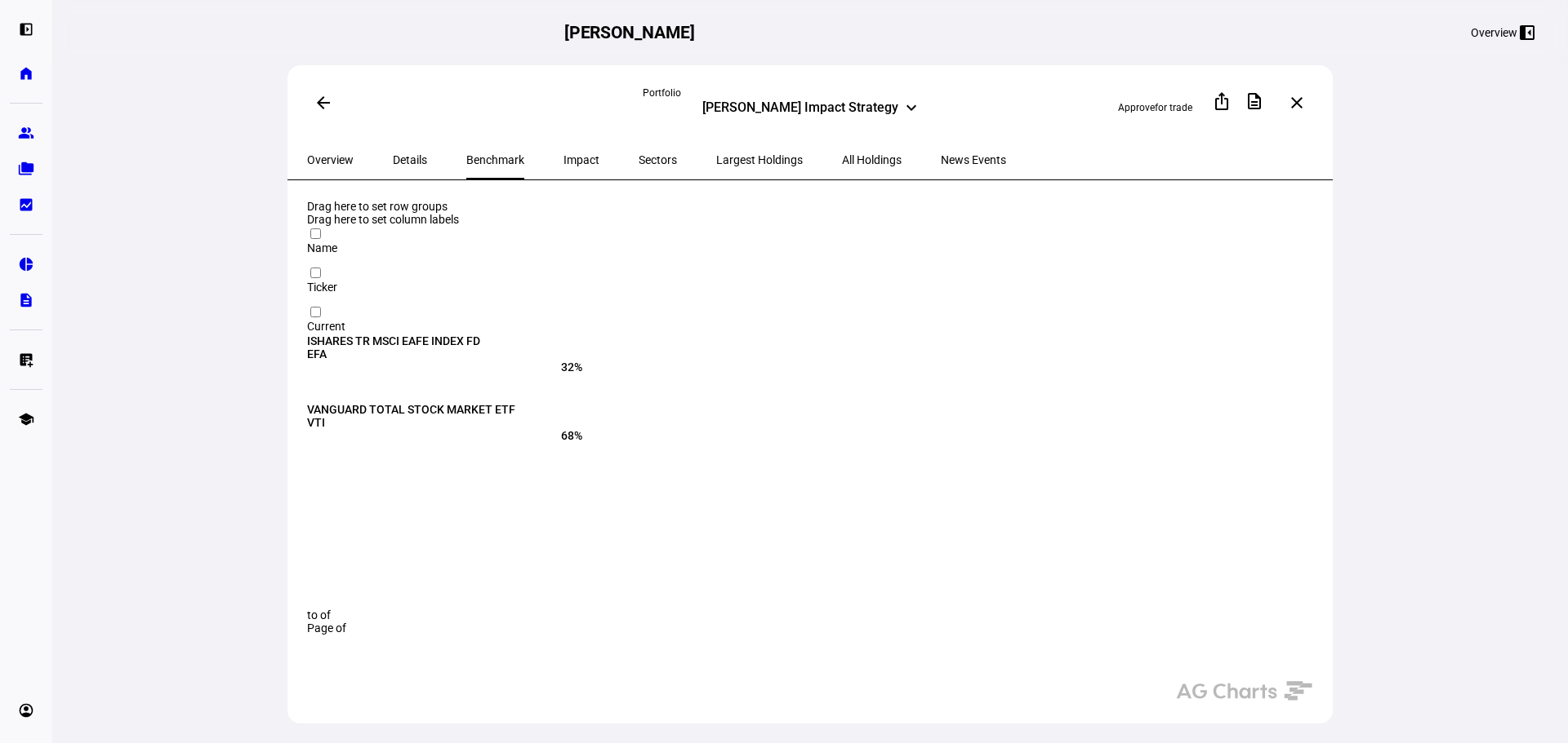
click at [564, 155] on span "Impact" at bounding box center [581, 160] width 36 height 12
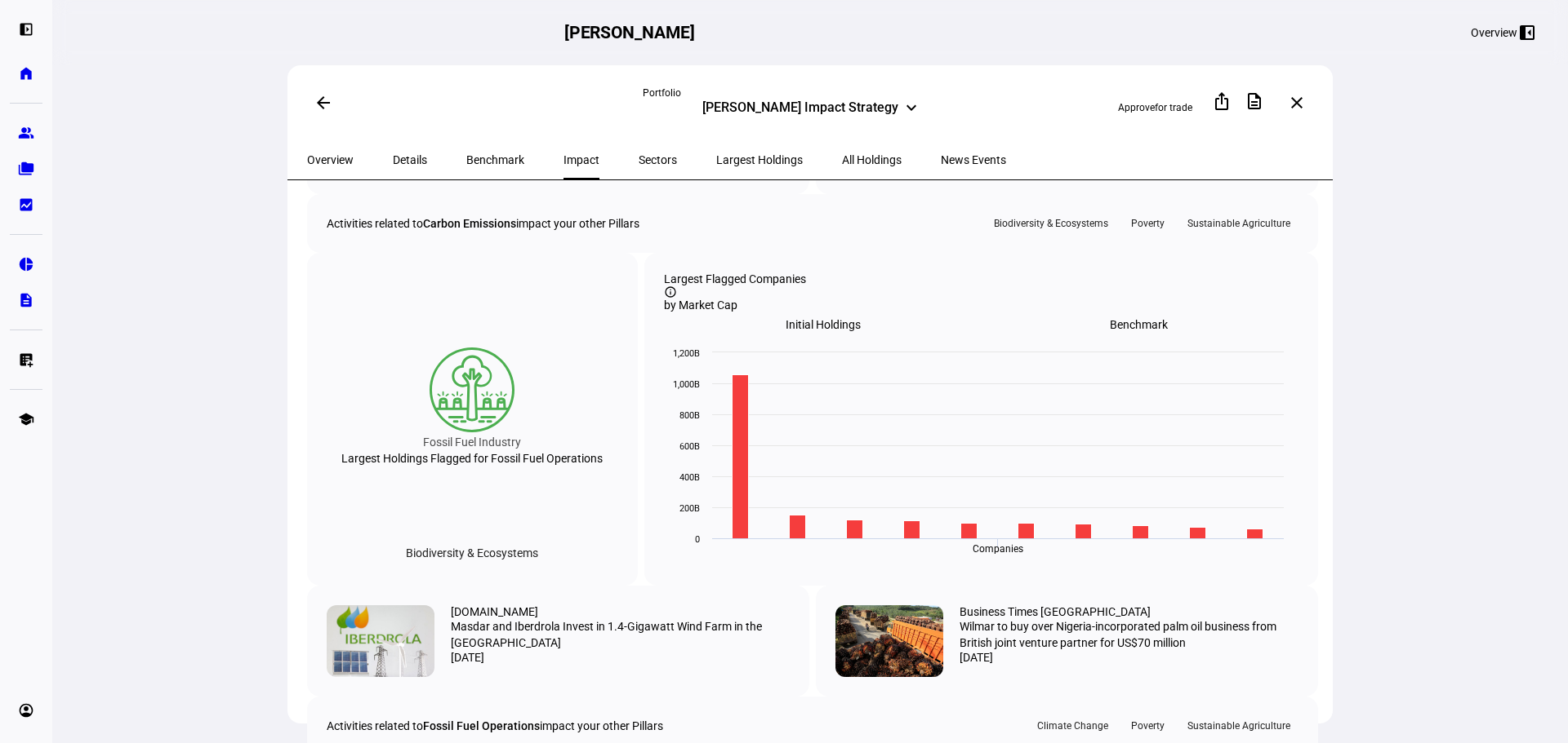
scroll to position [1142, 0]
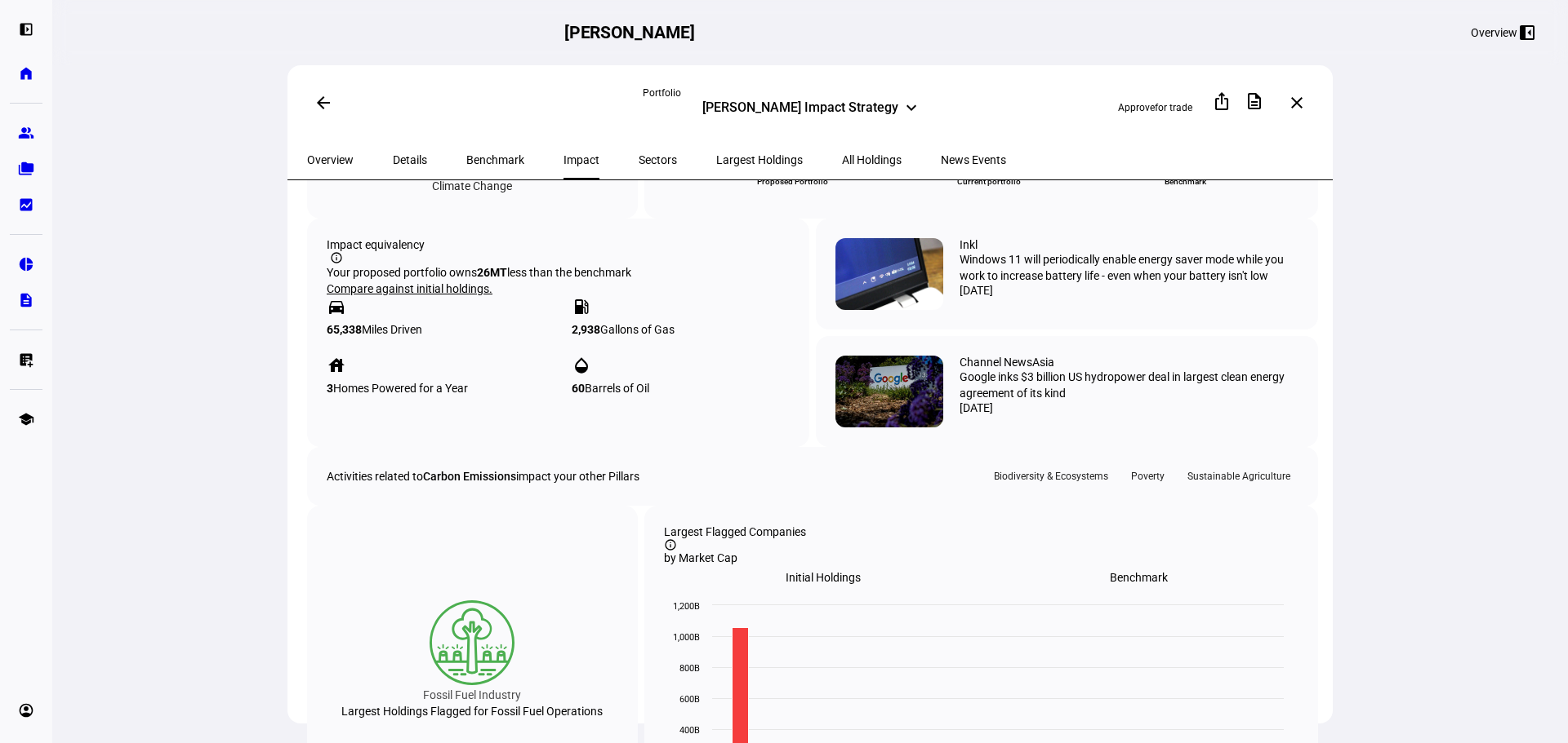
click at [315, 107] on mat-icon "arrow_back" at bounding box center [323, 102] width 19 height 19
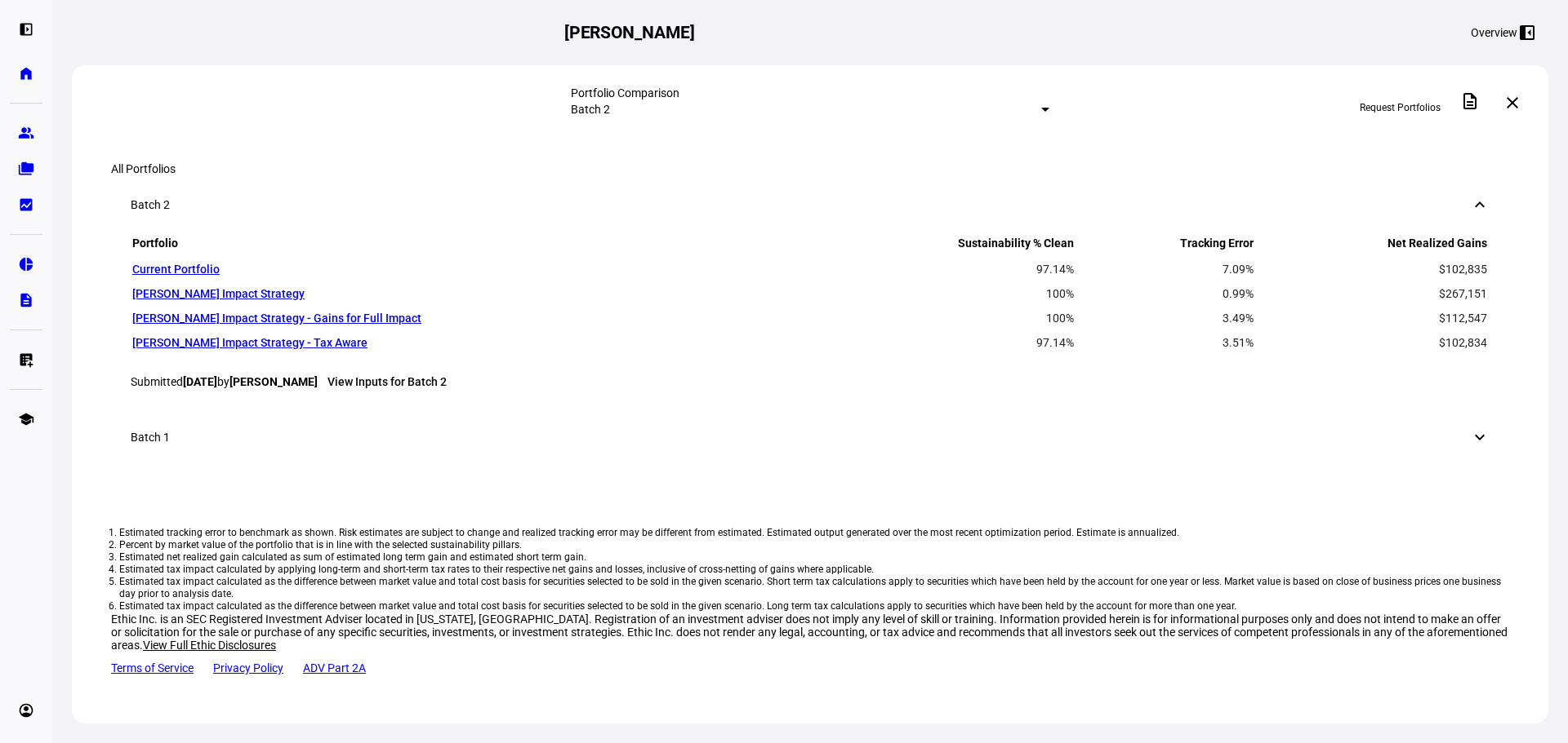
scroll to position [979, 0]
click at [182, 36] on span "View details" at bounding box center [155, 24] width 53 height 24
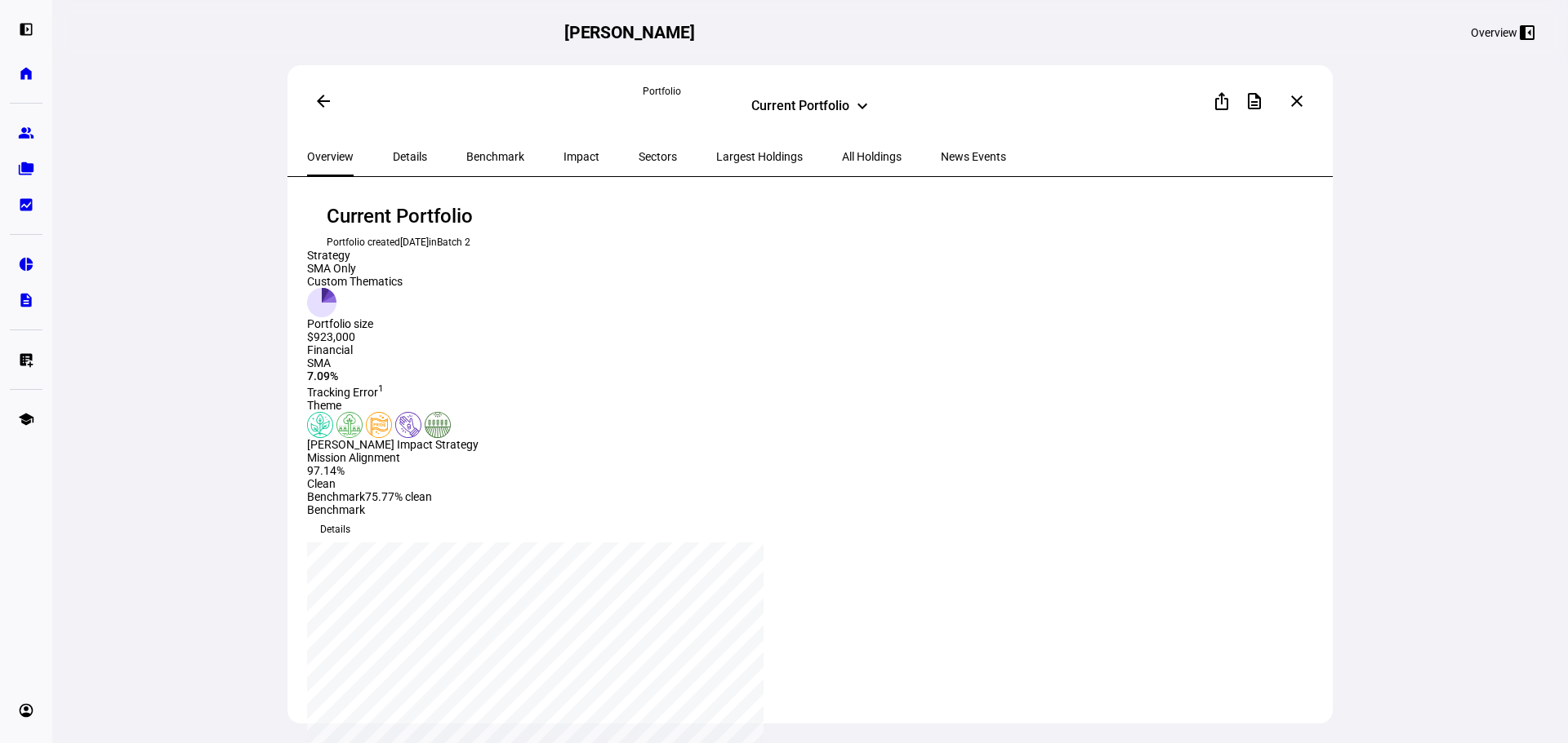
click at [421, 155] on div "Details" at bounding box center [410, 156] width 74 height 39
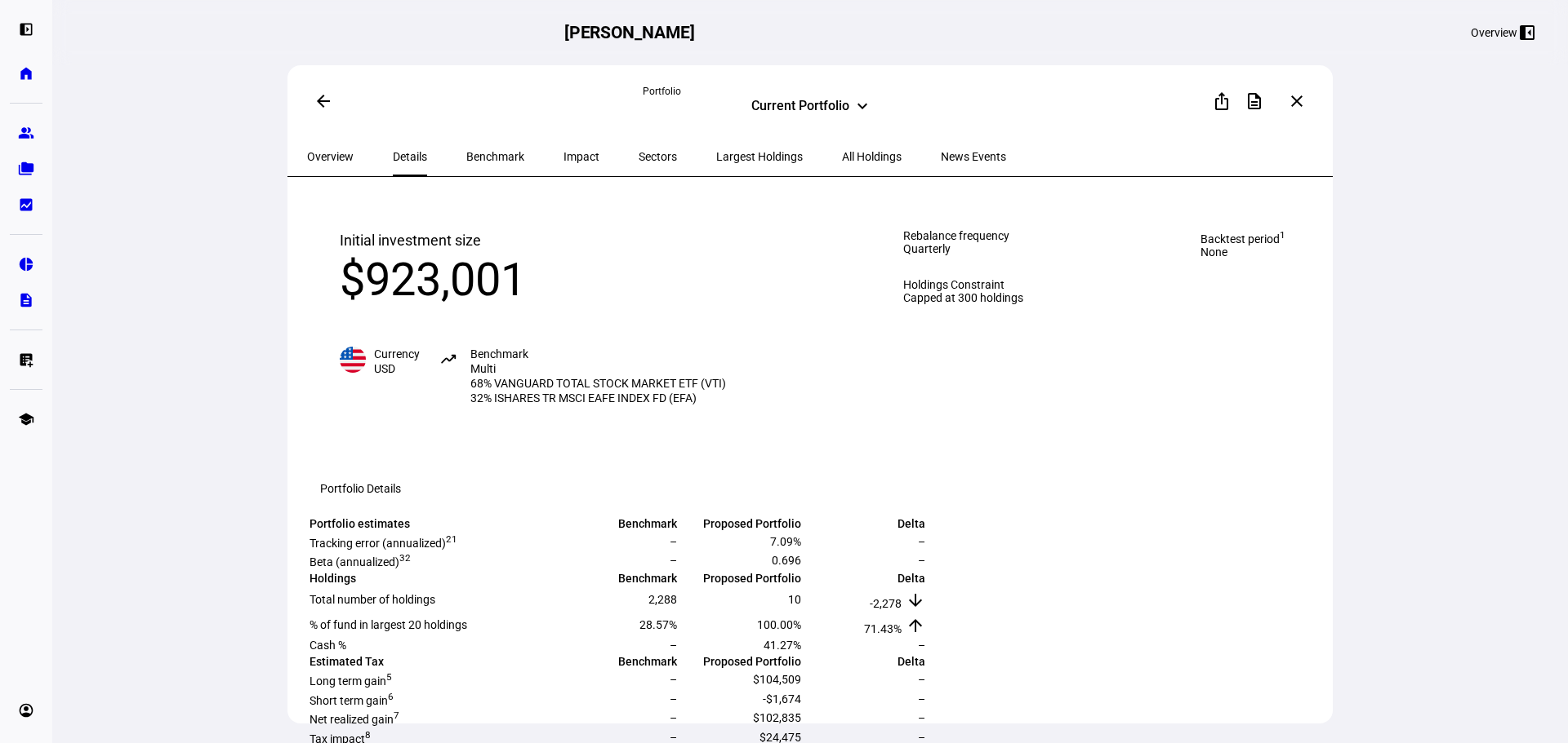
click at [473, 158] on span "Benchmark" at bounding box center [495, 157] width 58 height 12
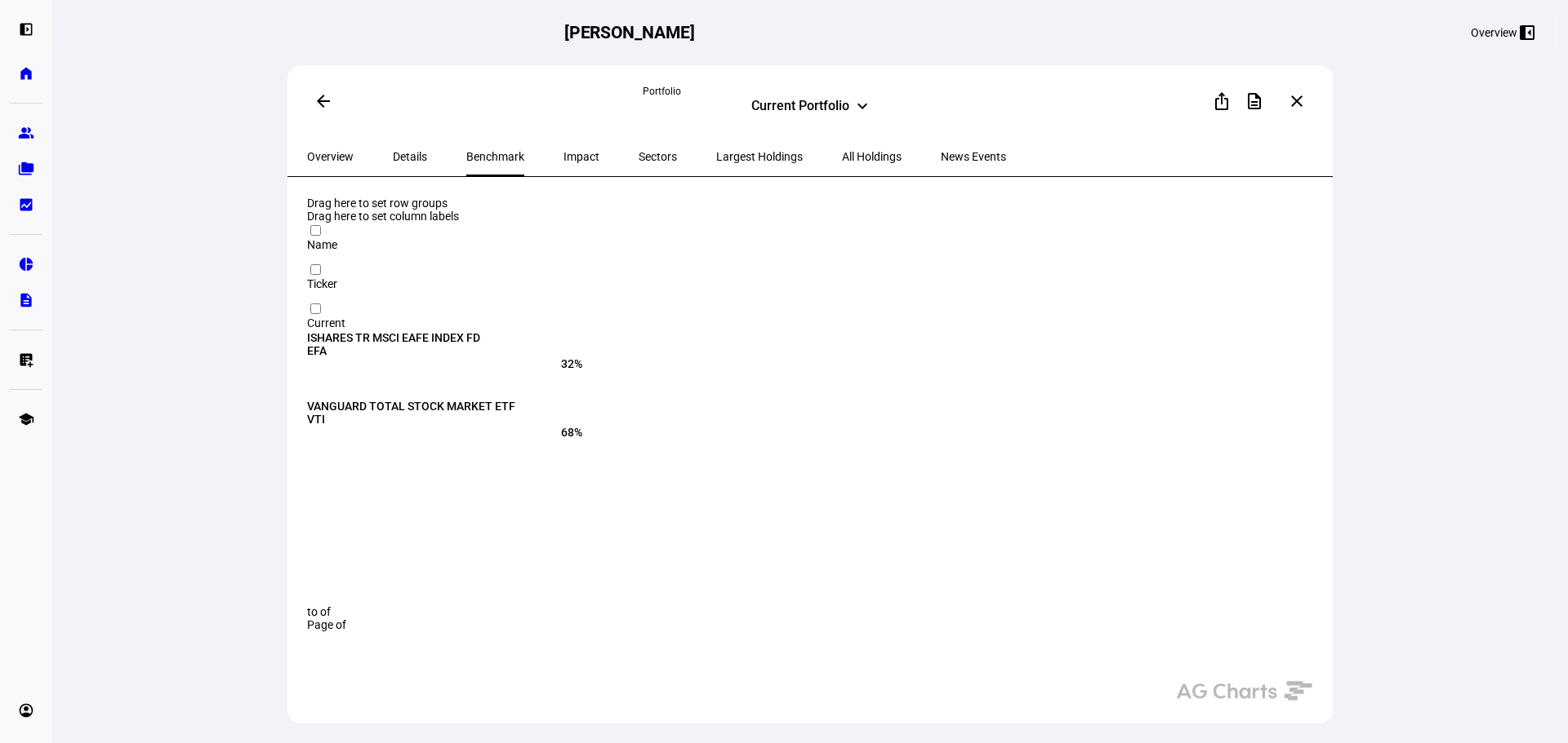
click at [544, 158] on div "Impact" at bounding box center [581, 156] width 75 height 39
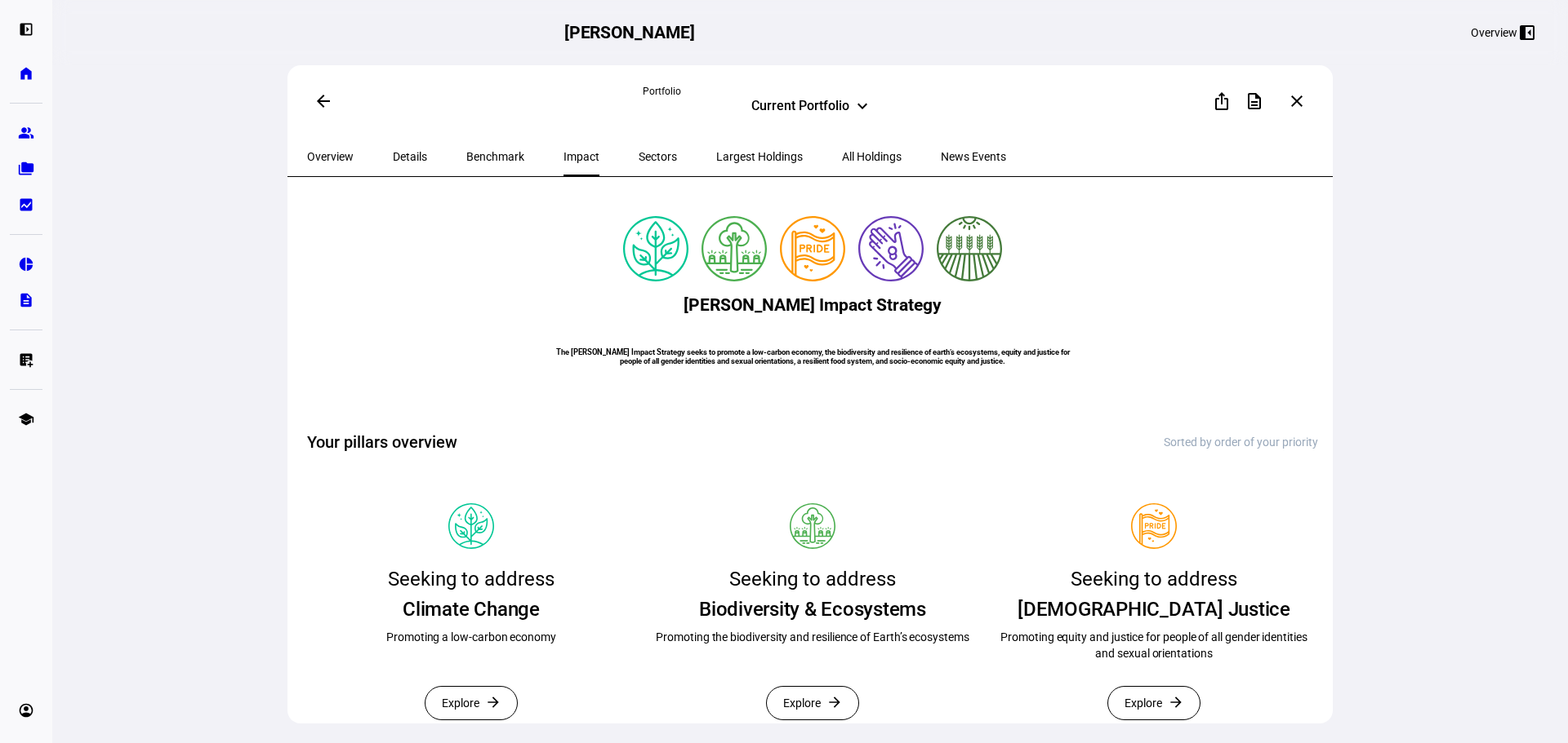
drag, startPoint x: 607, startPoint y: 167, endPoint x: 651, endPoint y: 162, distance: 44.3
click at [639, 167] on span "Sectors" at bounding box center [657, 156] width 38 height 39
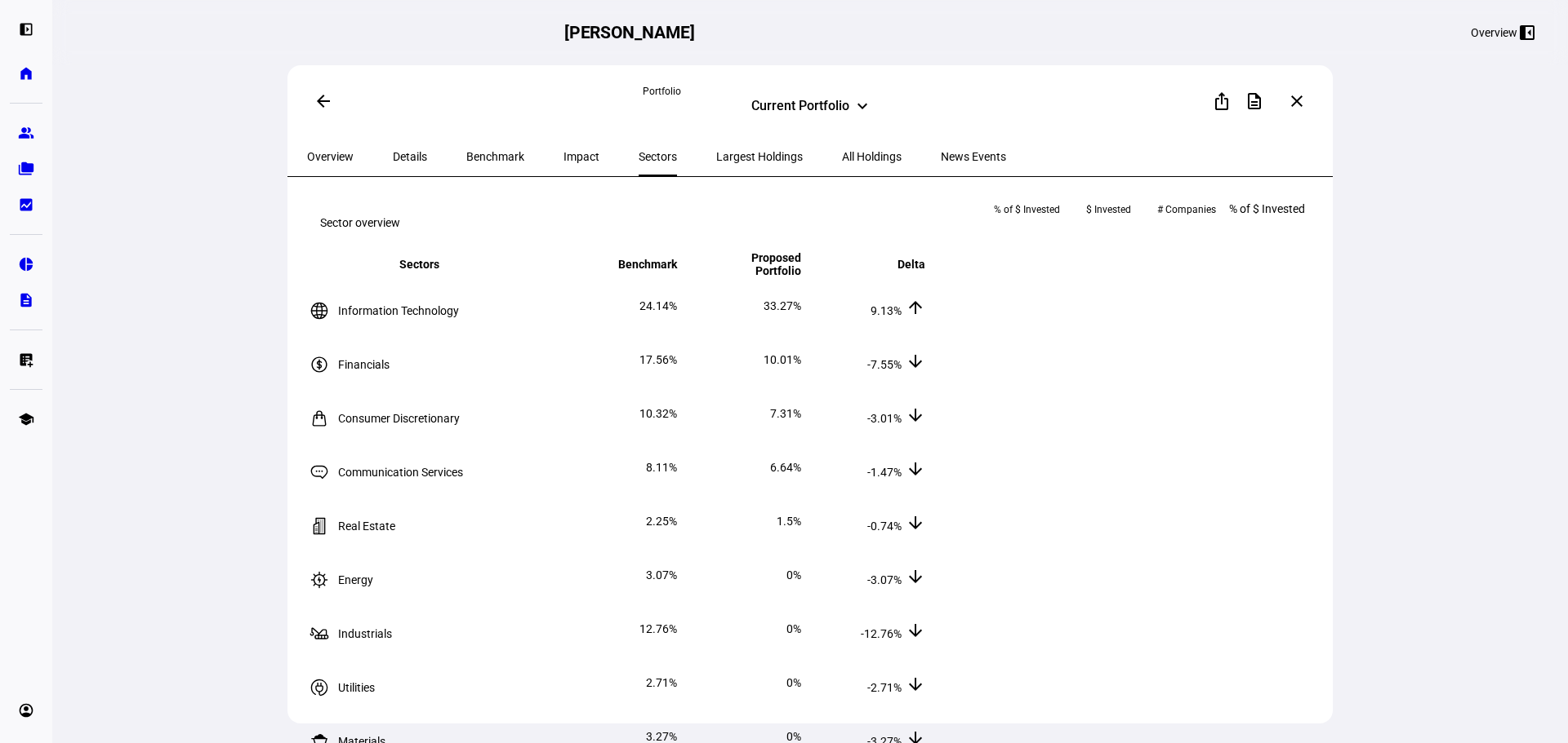
click at [716, 157] on span "Largest Holdings" at bounding box center [760, 157] width 86 height 12
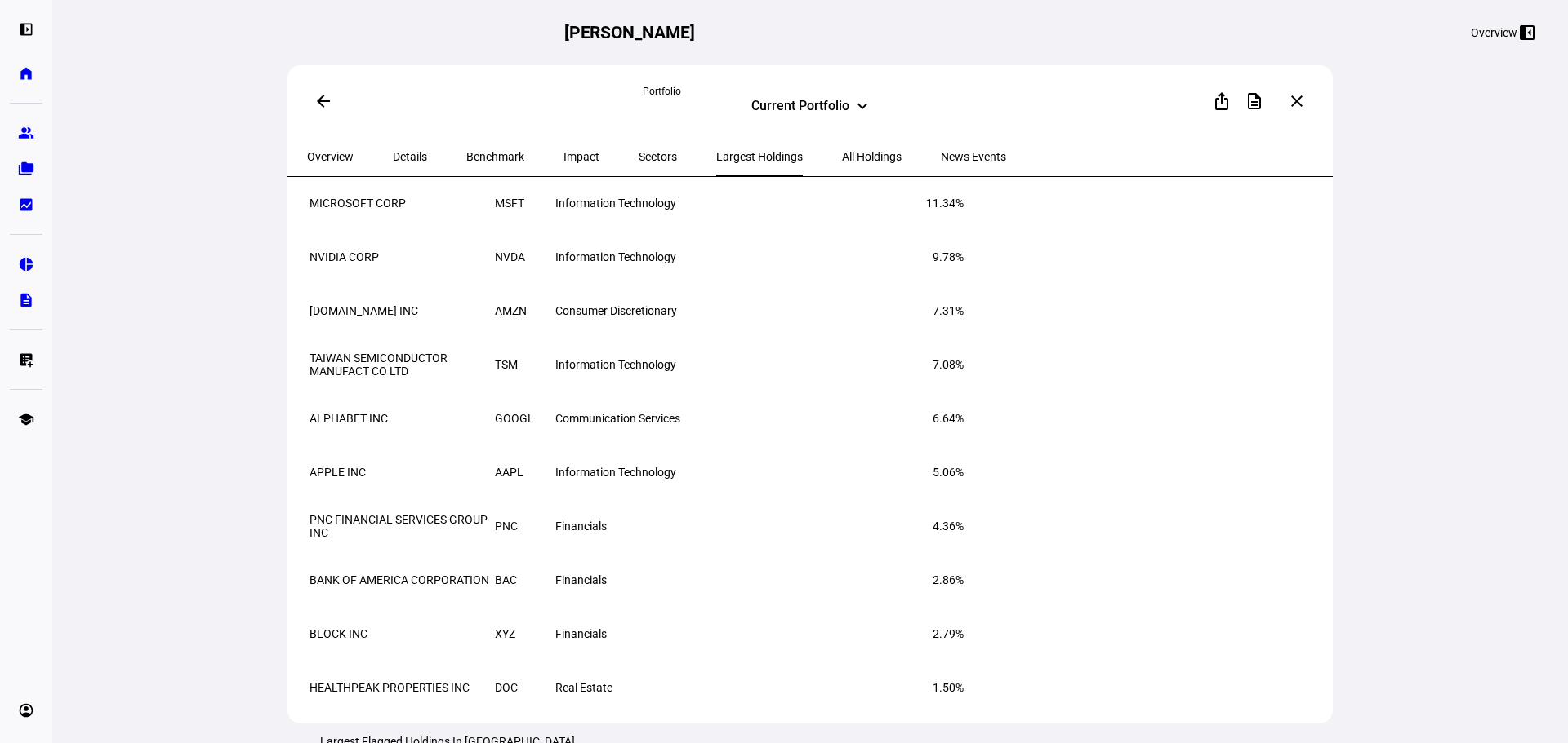
scroll to position [163, 0]
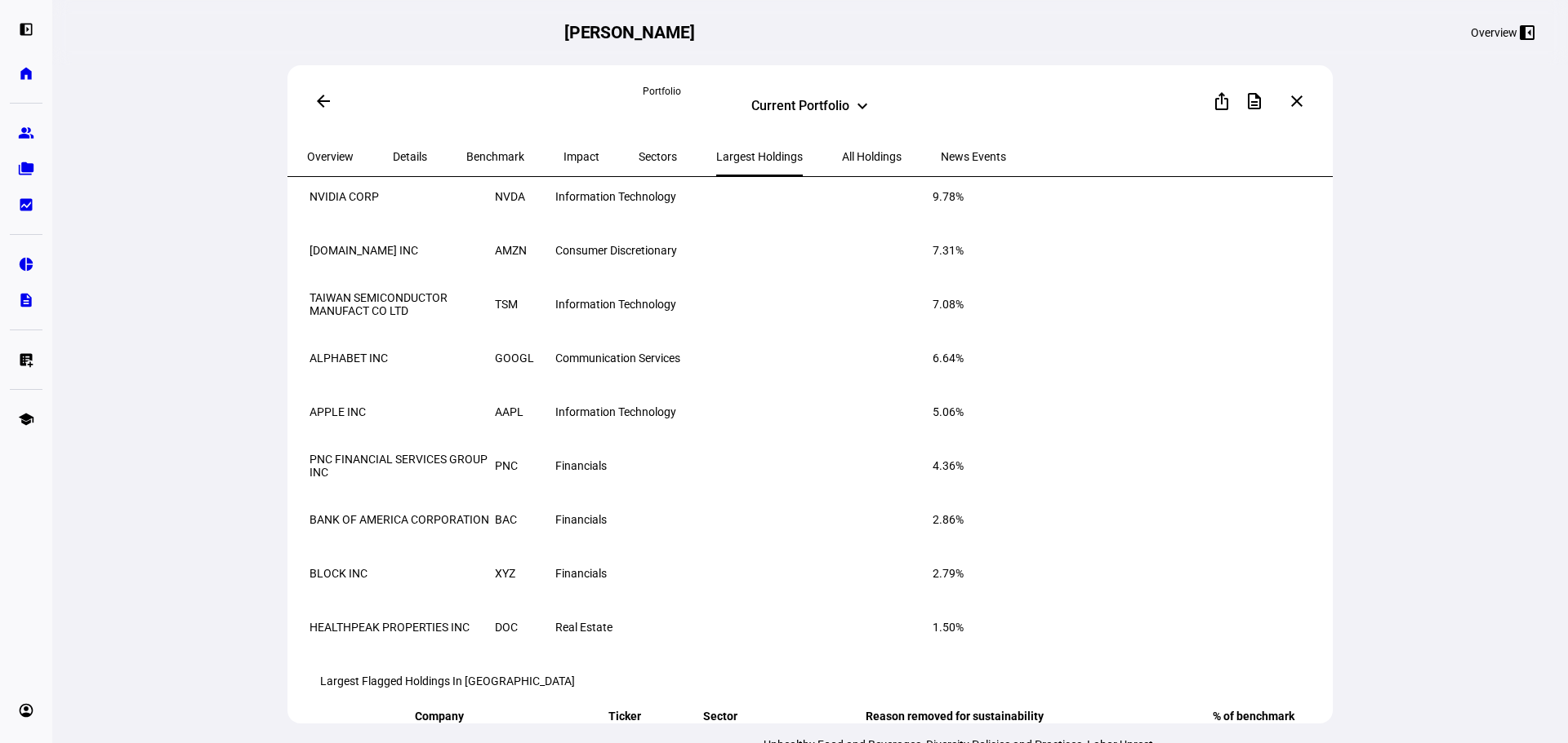
click at [841, 160] on span "All Holdings" at bounding box center [871, 156] width 60 height 39
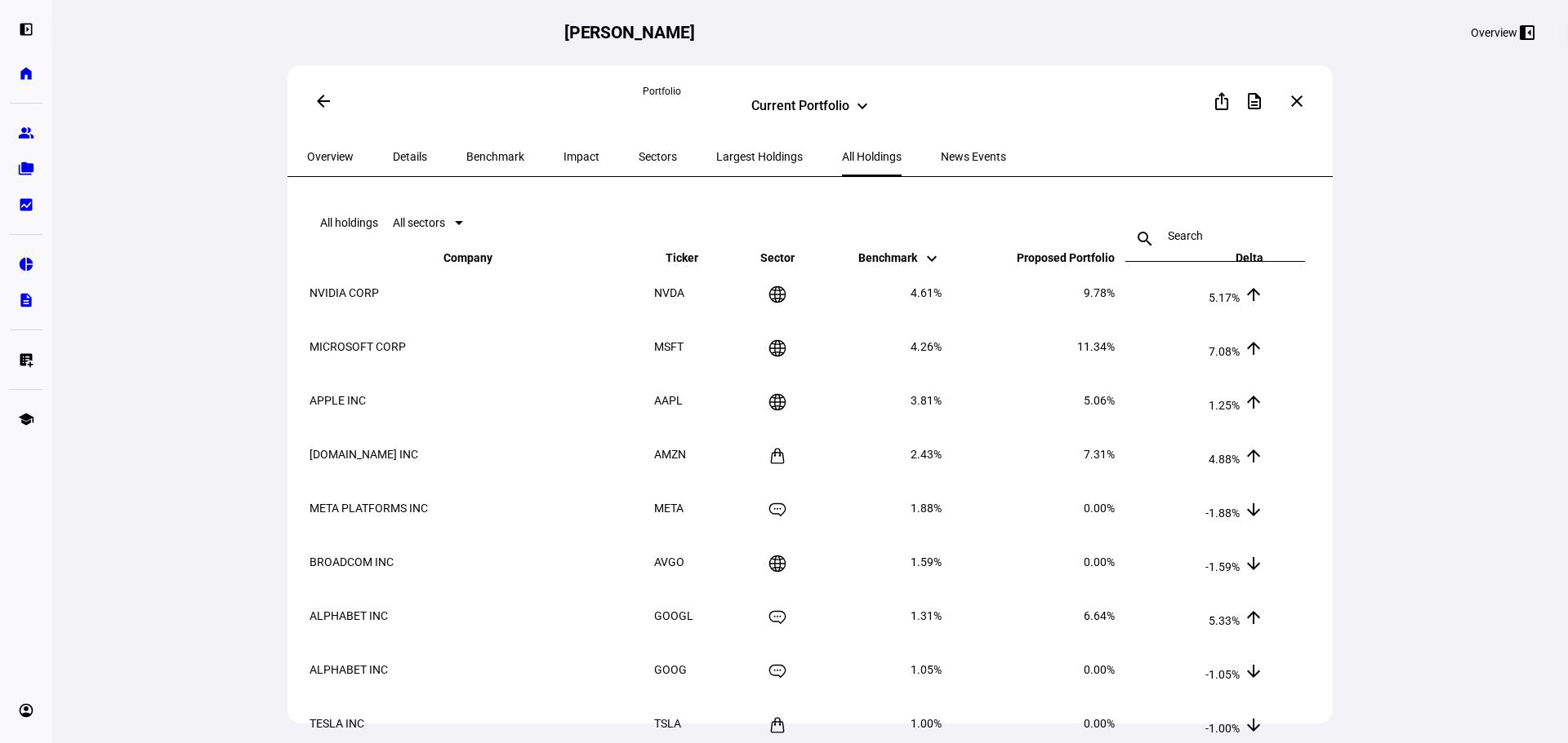
click at [716, 149] on span "Largest Holdings" at bounding box center [760, 156] width 86 height 39
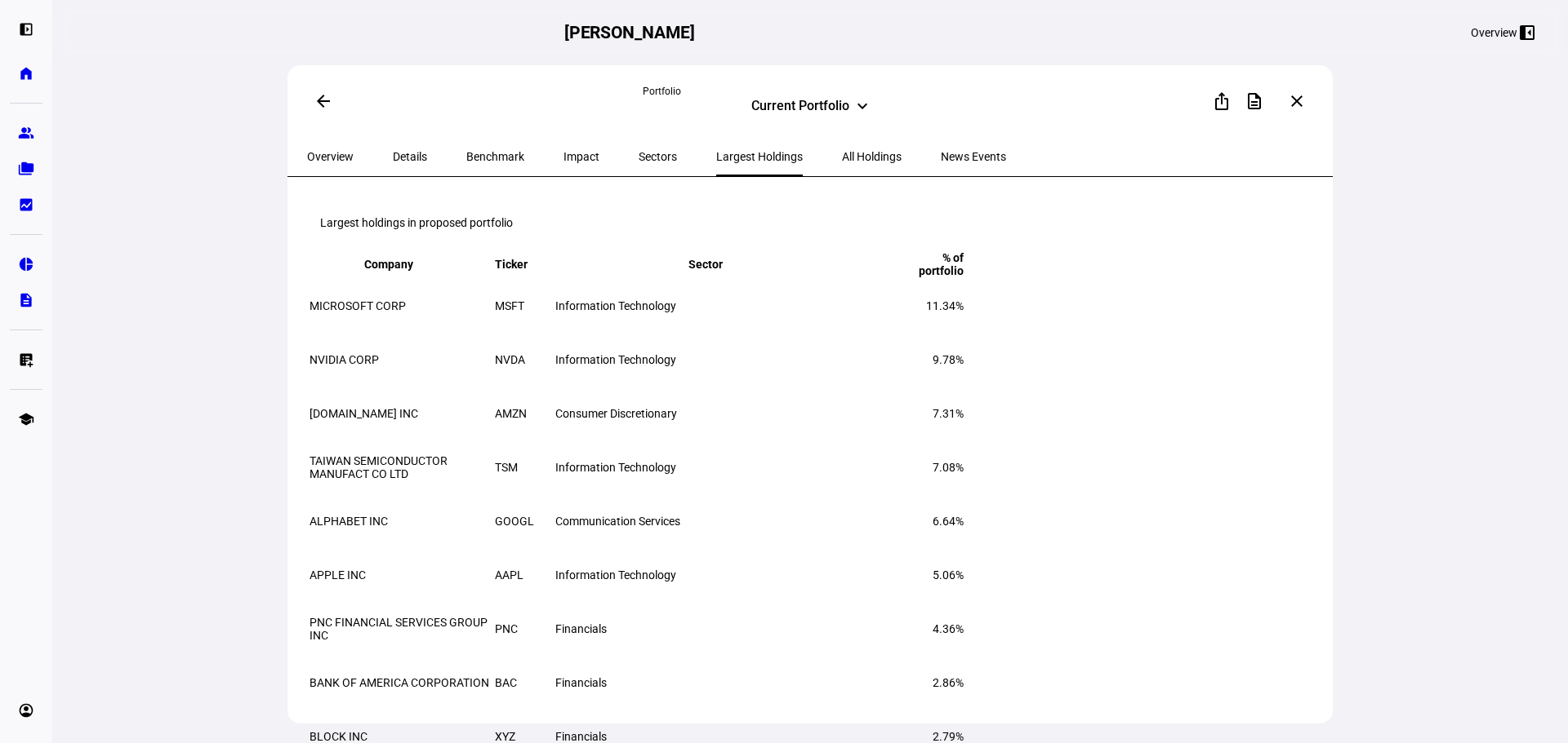
click at [822, 156] on div "All Holdings" at bounding box center [871, 156] width 99 height 39
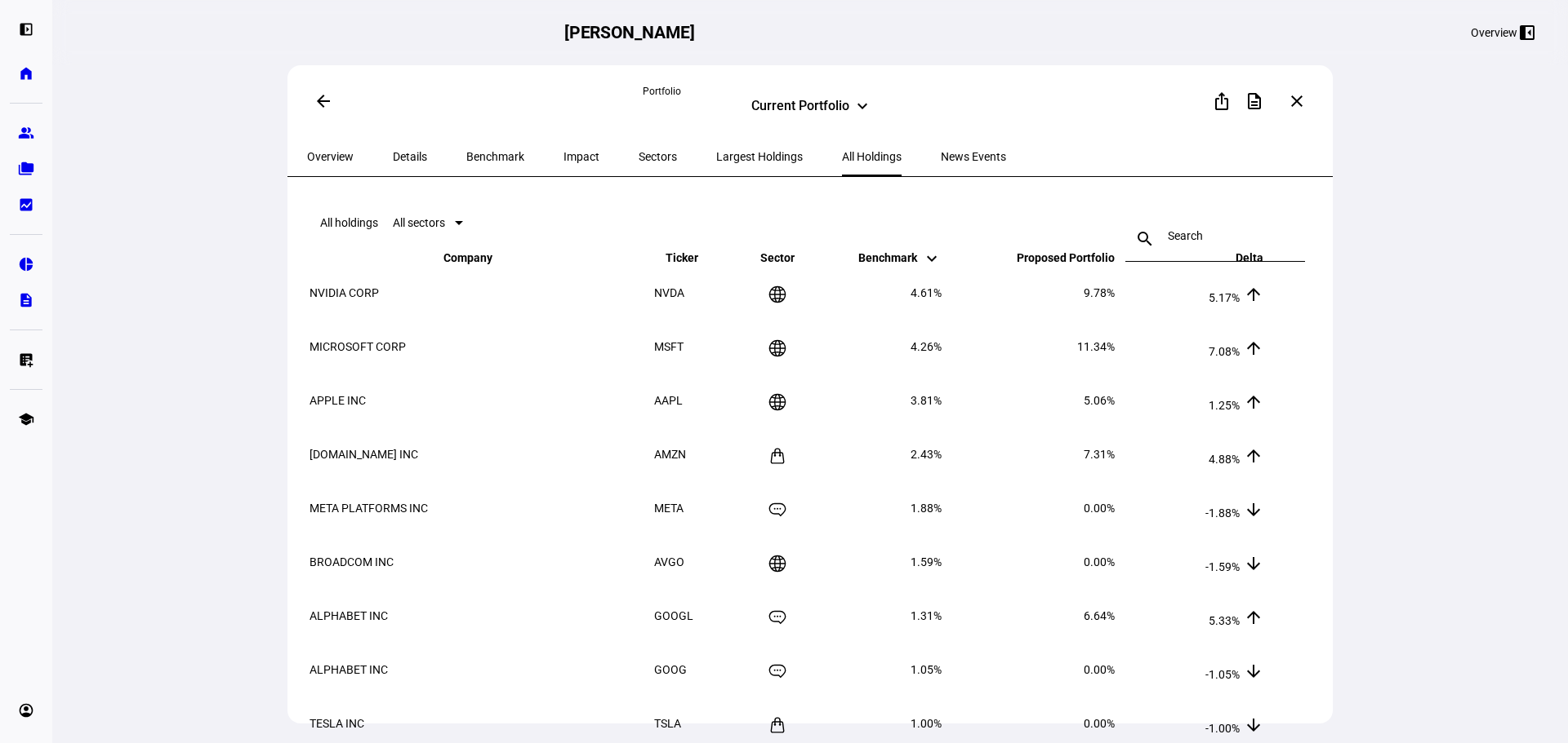
click at [940, 153] on span "News Events" at bounding box center [972, 157] width 65 height 12
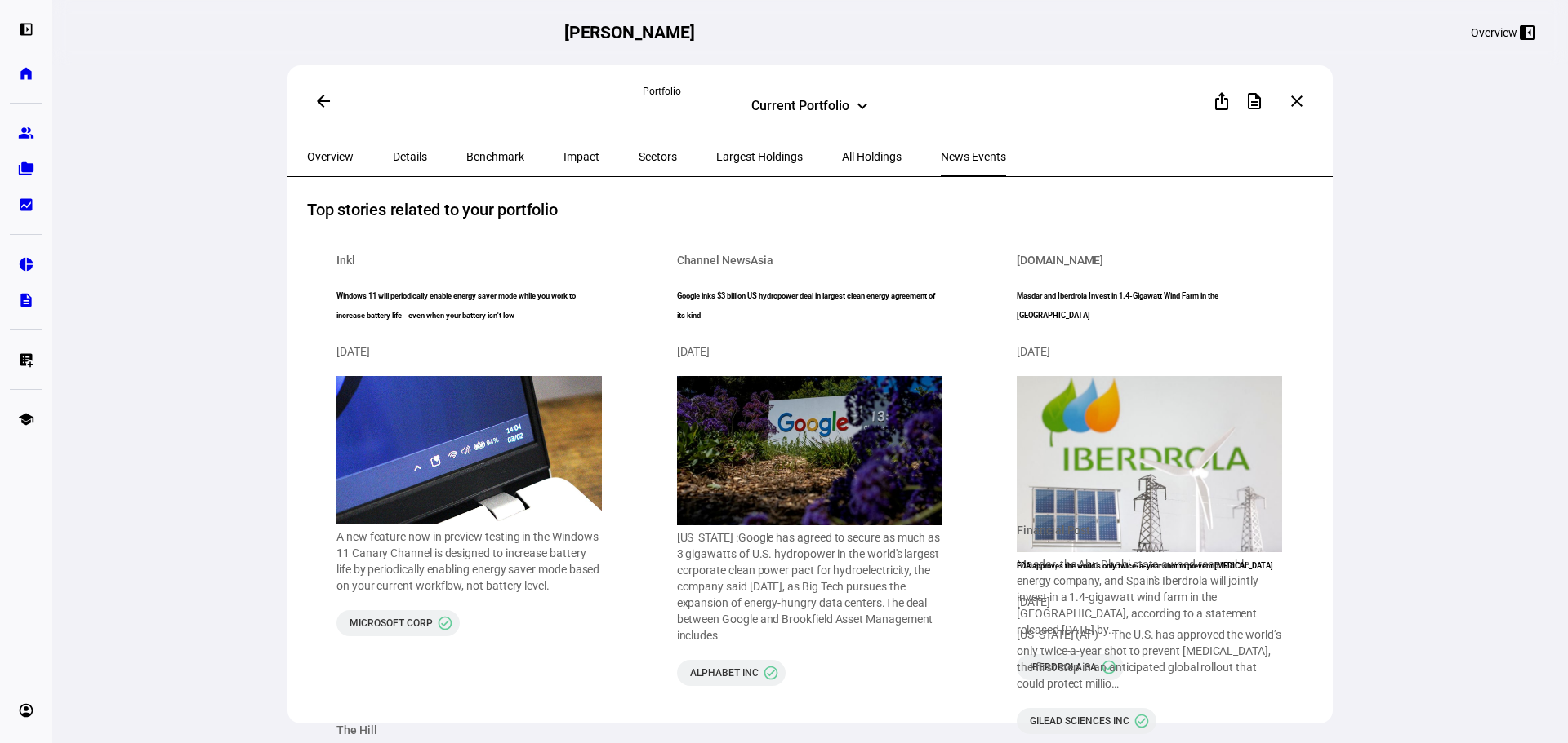
click at [841, 156] on span "All Holdings" at bounding box center [871, 157] width 60 height 12
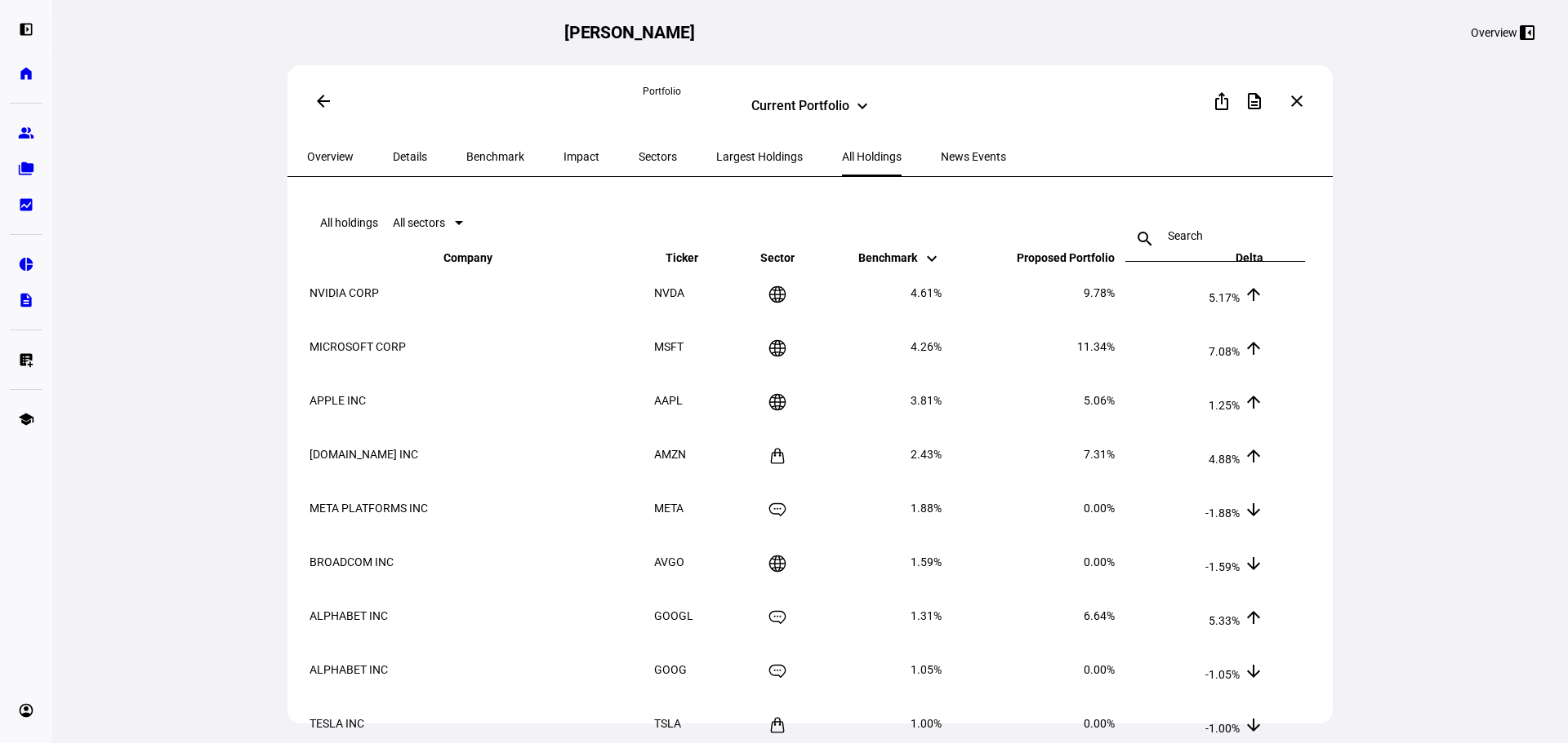
click at [721, 154] on span "Largest Holdings" at bounding box center [760, 157] width 86 height 12
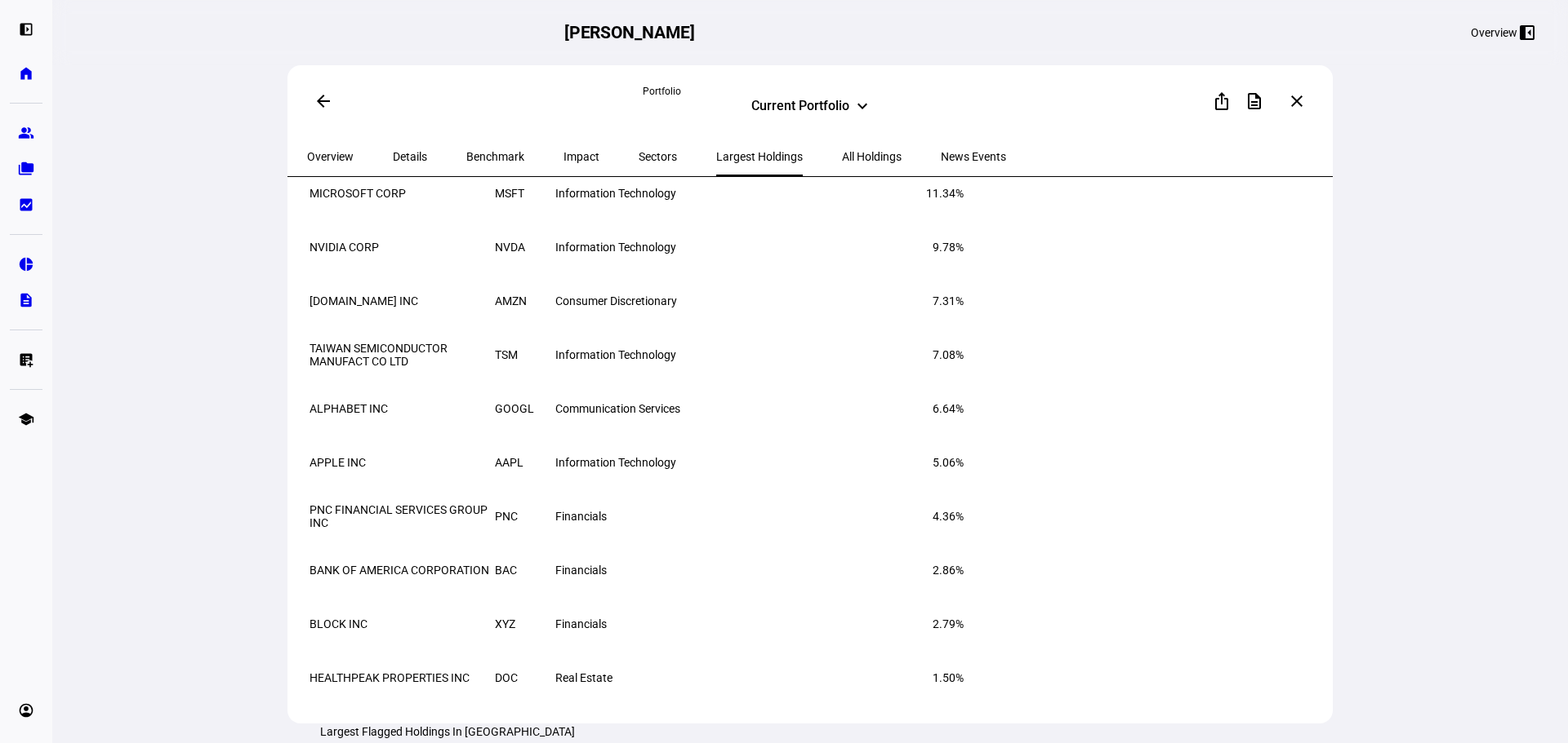
scroll to position [82, 0]
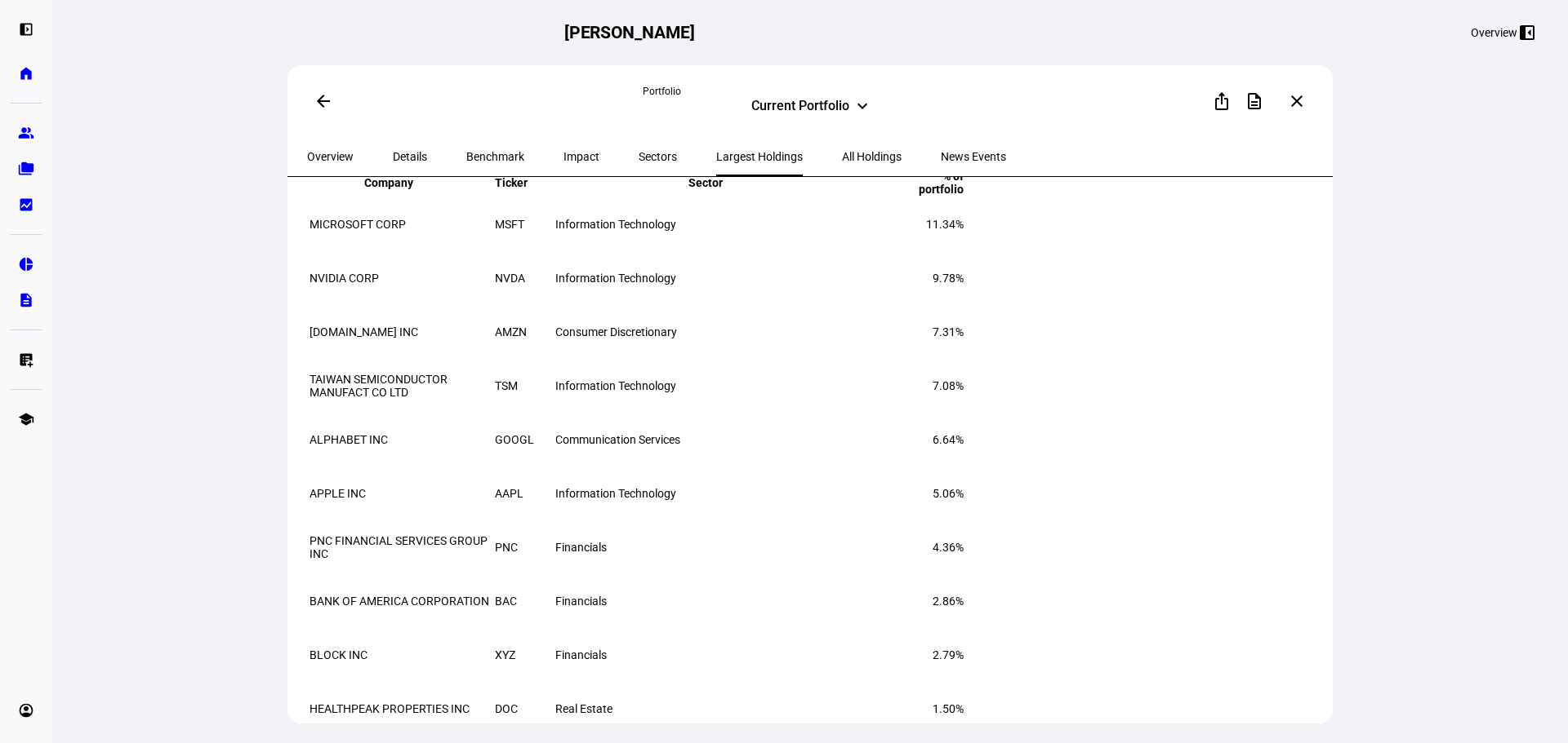
click at [297, 104] on div "arrow_back Portfolio Current Portfolio keyboard_arrow_down ios_share descriptio…" at bounding box center [809, 100] width 1045 height 72
click at [314, 104] on mat-icon "arrow_back" at bounding box center [323, 100] width 19 height 19
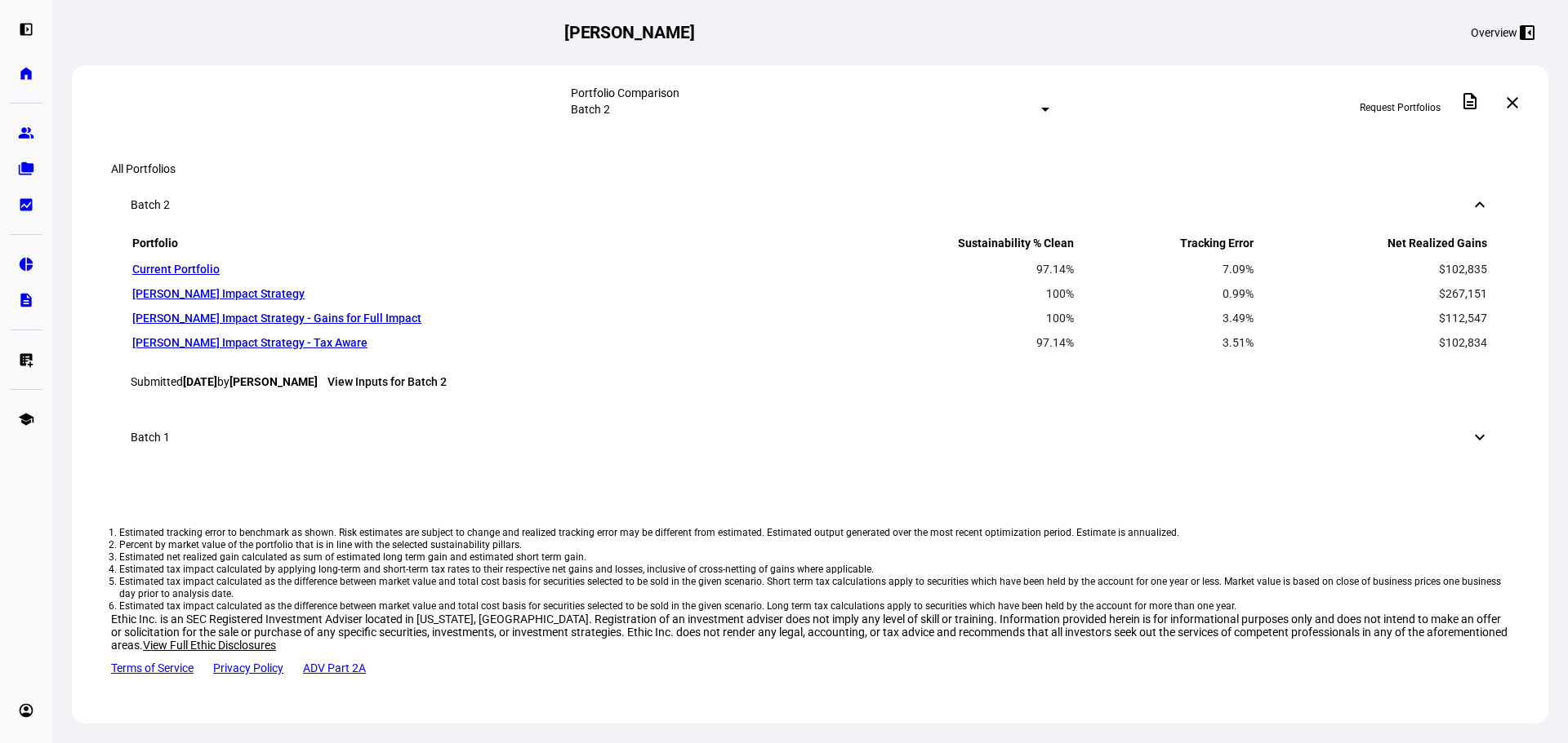
scroll to position [1060, 0]
click at [637, 37] on span "View details" at bounding box center [610, 24] width 53 height 24
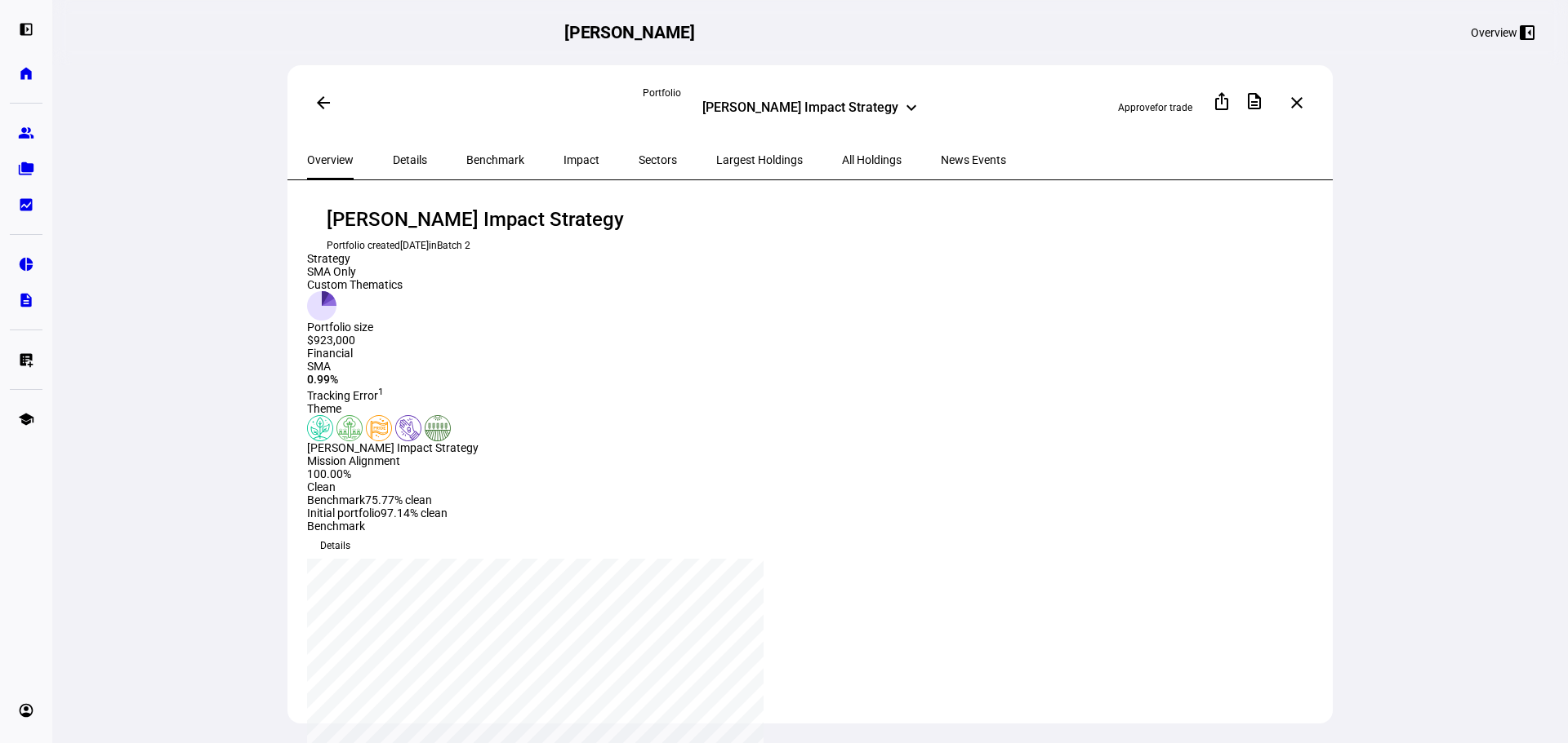
click at [716, 160] on span "Largest Holdings" at bounding box center [760, 160] width 86 height 12
